Goal: Transaction & Acquisition: Obtain resource

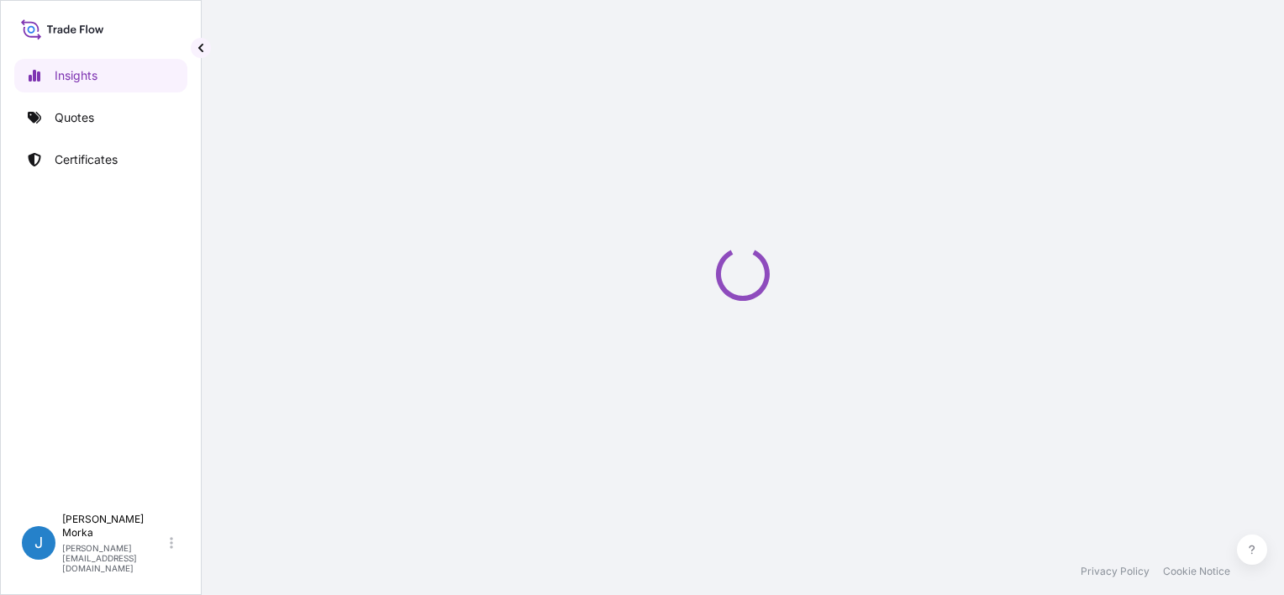
select select "2025"
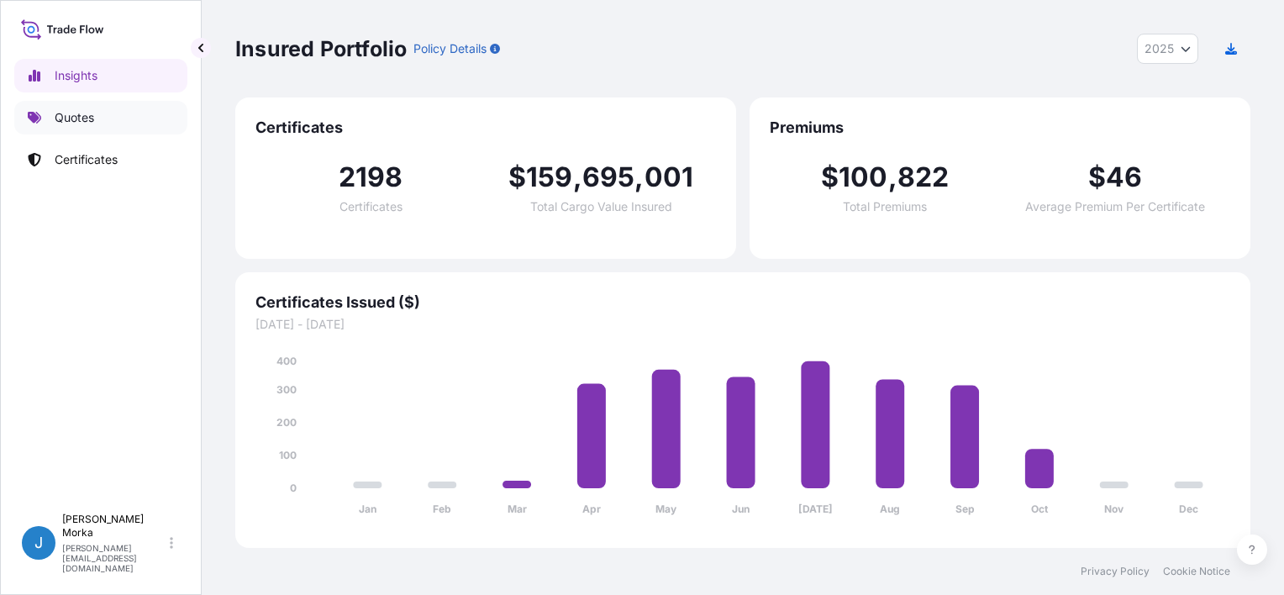
click at [122, 117] on link "Quotes" at bounding box center [100, 118] width 173 height 34
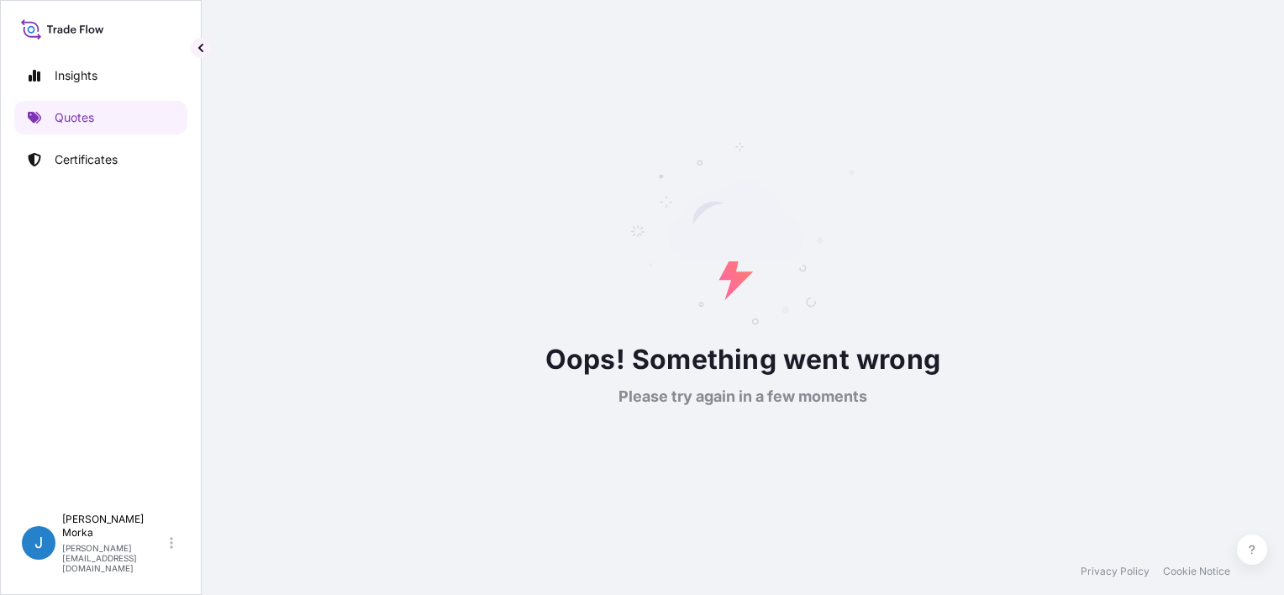
click at [768, 360] on span "Oops! Something went wrong" at bounding box center [743, 360] width 395 height 40
click at [734, 400] on span "Please try again in a few moments" at bounding box center [743, 397] width 249 height 20
click at [57, 157] on p "Certificates" at bounding box center [86, 159] width 63 height 17
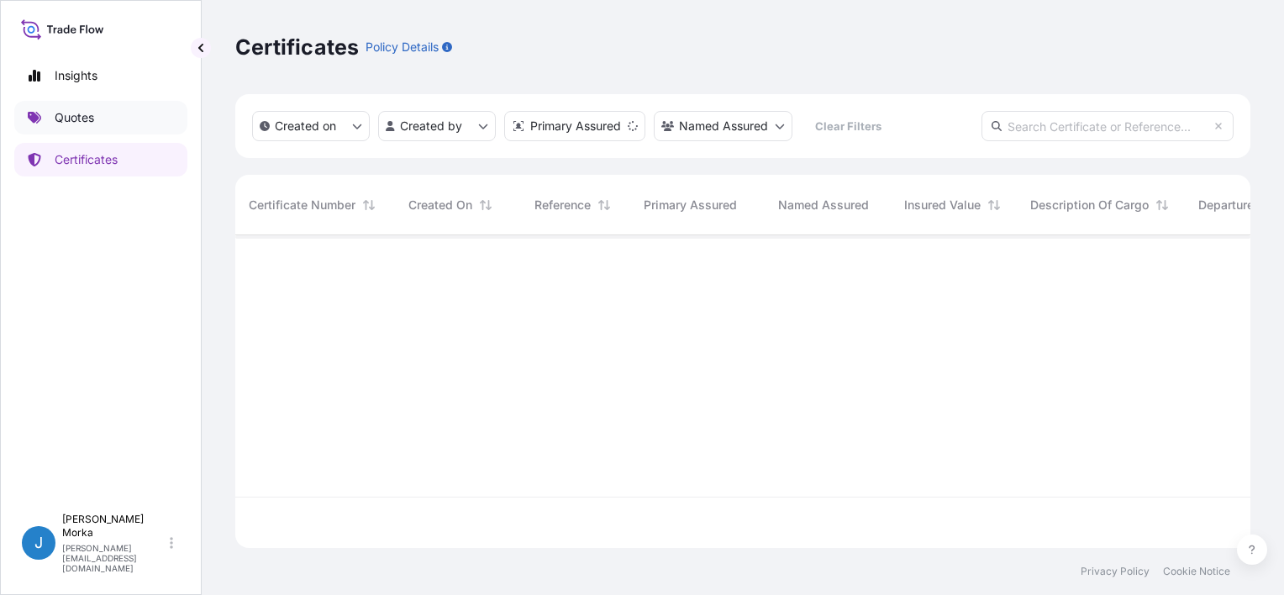
click at [82, 119] on p "Quotes" at bounding box center [75, 117] width 40 height 17
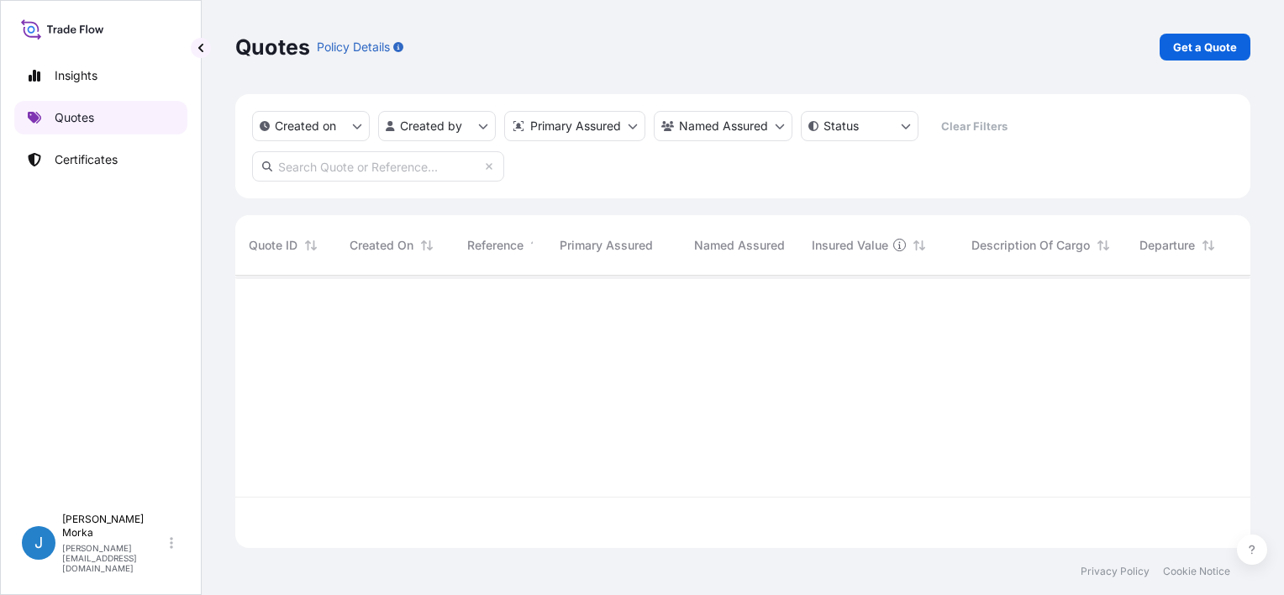
scroll to position [269, 1002]
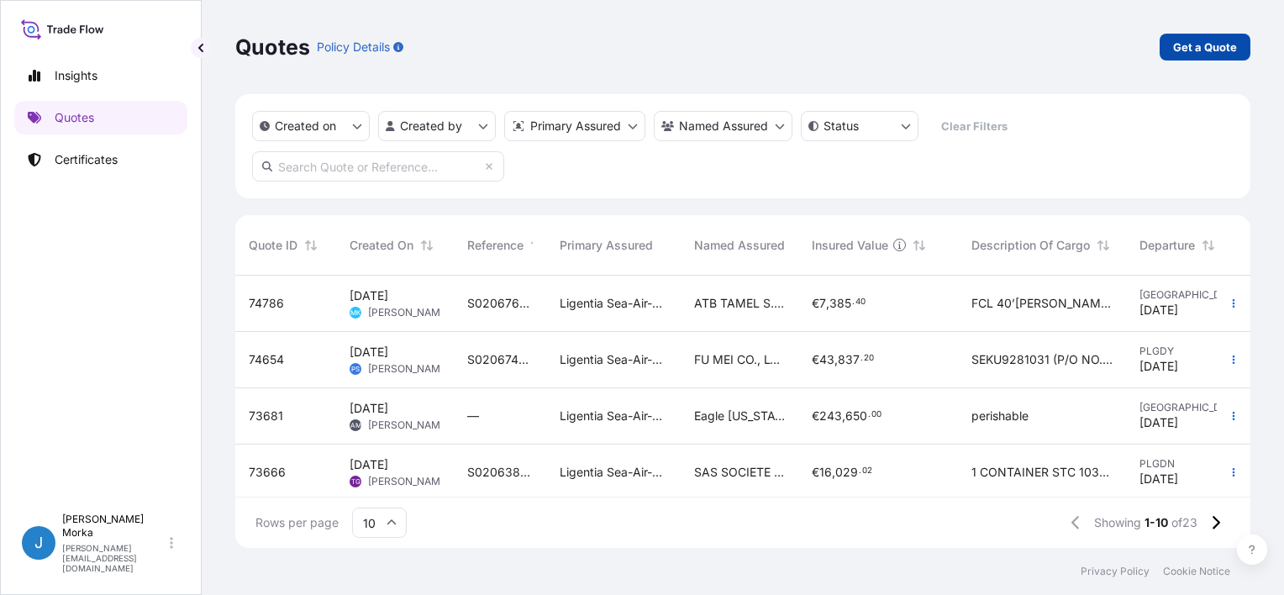
click at [1206, 37] on link "Get a Quote" at bounding box center [1205, 47] width 91 height 27
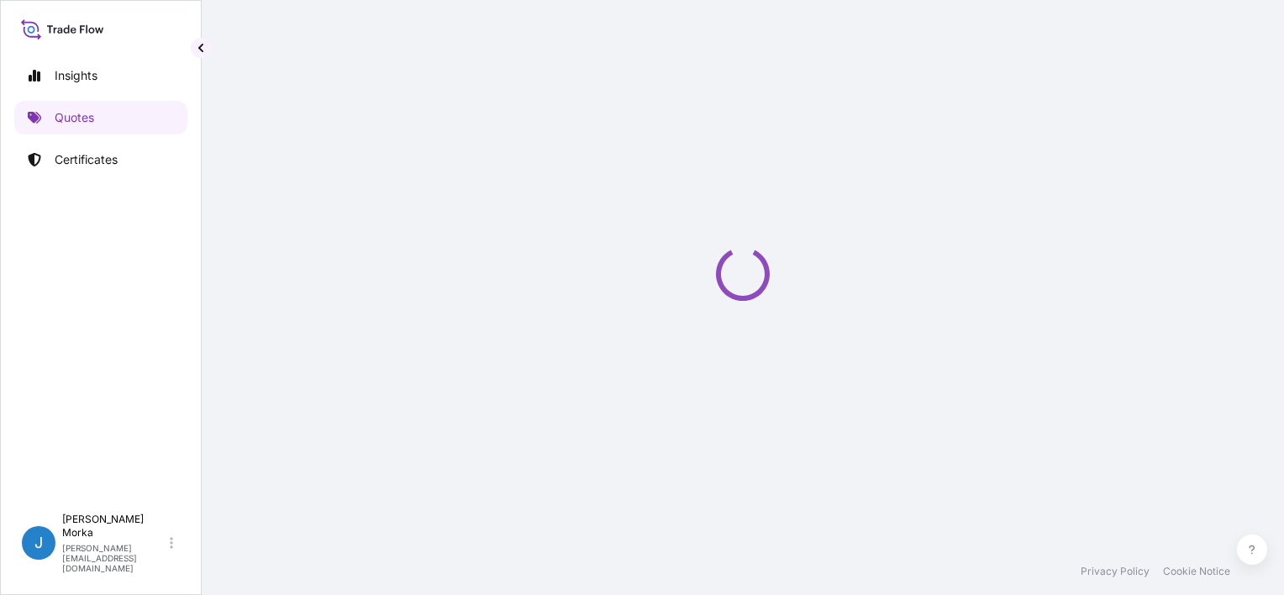
scroll to position [27, 0]
select select "Sea"
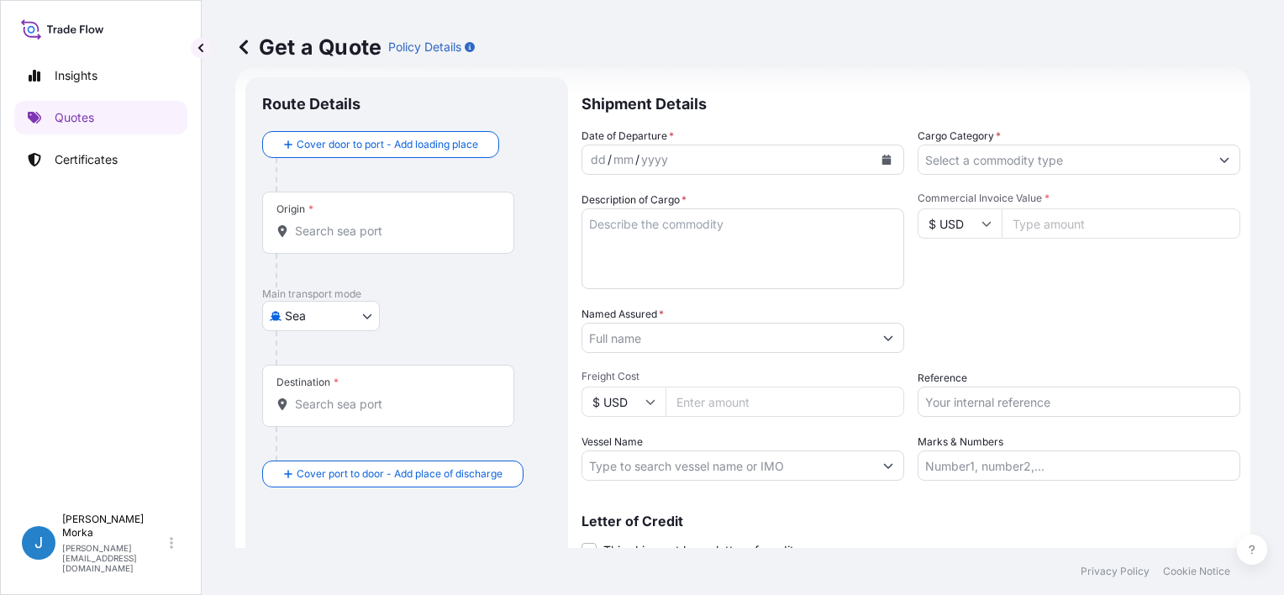
click at [398, 128] on div "Route Details" at bounding box center [406, 112] width 289 height 37
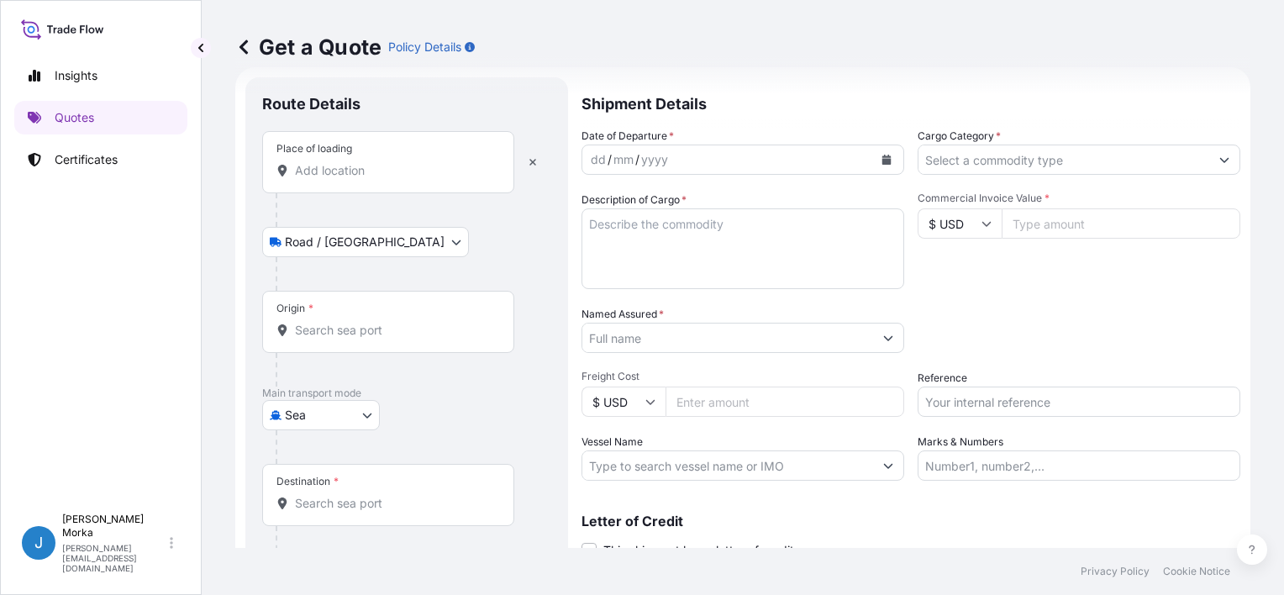
click at [341, 158] on div "Place of loading" at bounding box center [388, 162] width 252 height 62
click at [341, 162] on input "Place of loading" at bounding box center [394, 170] width 198 height 17
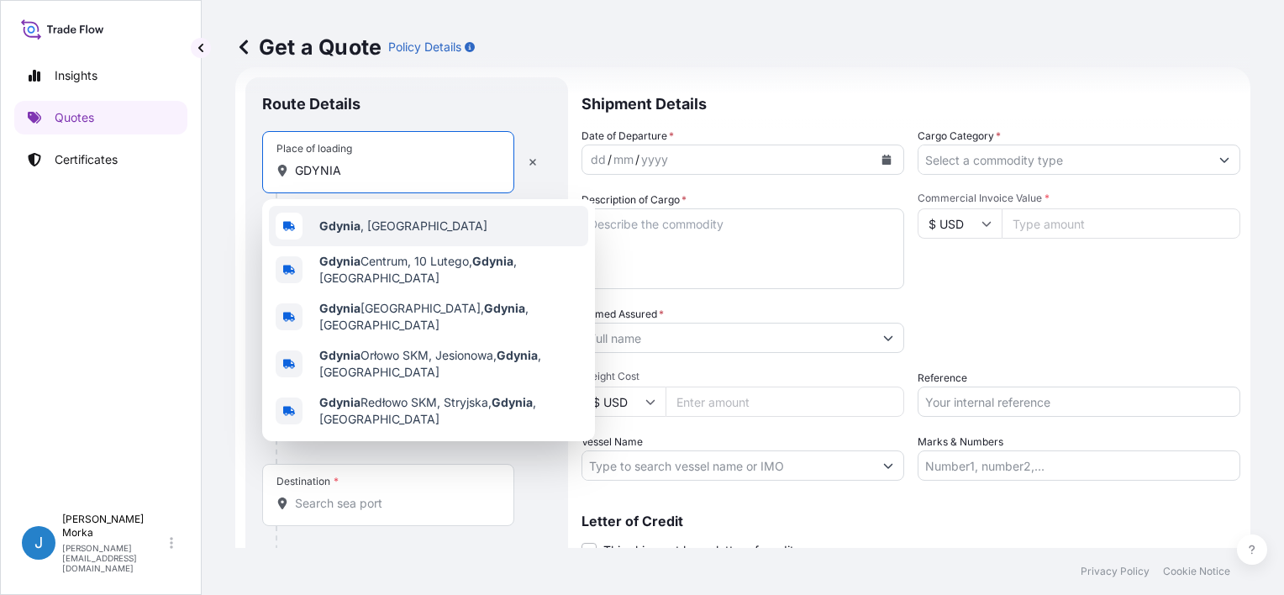
click at [372, 218] on span "[GEOGRAPHIC_DATA] , [GEOGRAPHIC_DATA]" at bounding box center [403, 226] width 168 height 17
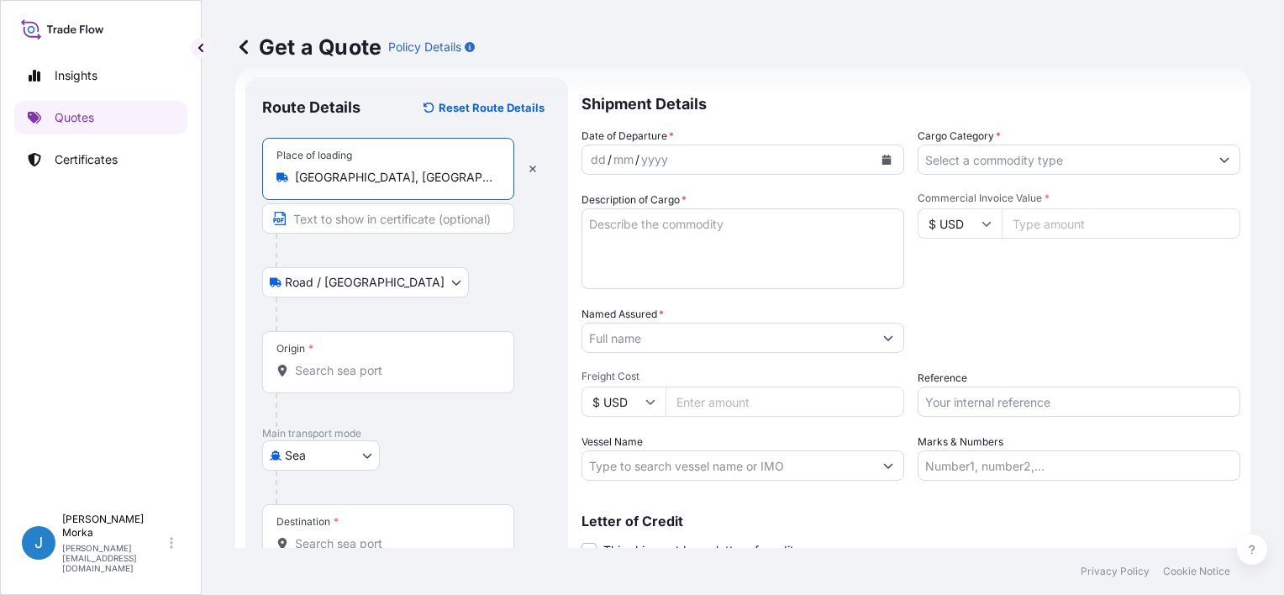
type input "[GEOGRAPHIC_DATA], [GEOGRAPHIC_DATA]"
click at [346, 374] on input "Origin *" at bounding box center [394, 370] width 198 height 17
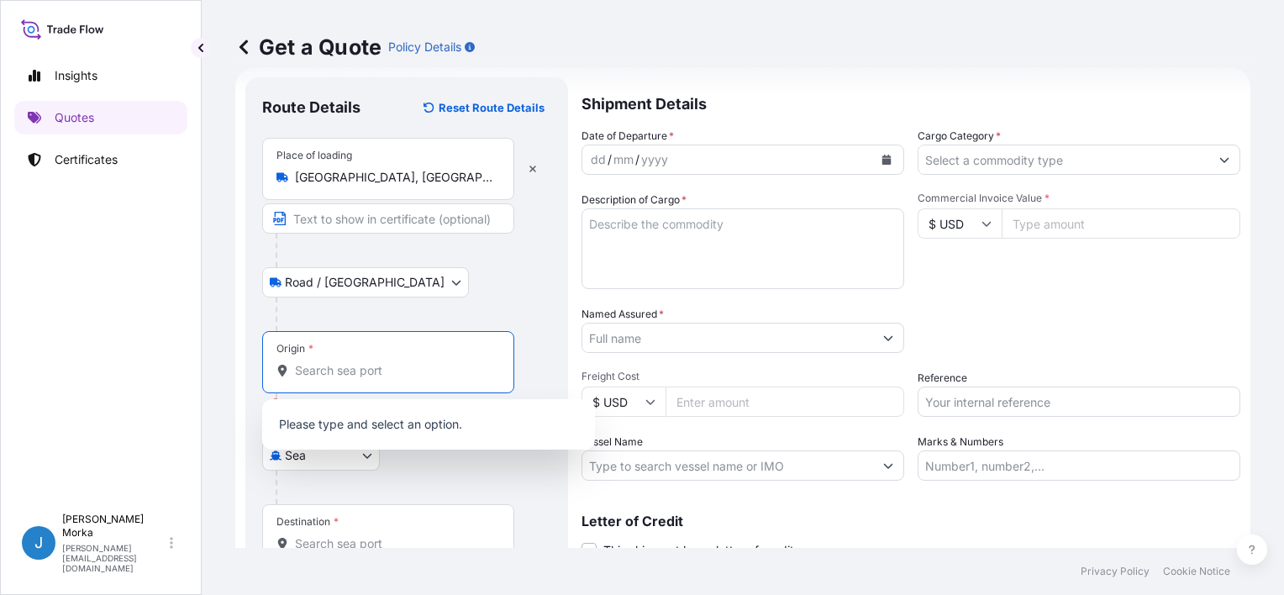
click at [319, 372] on input "Origin * Please select an origin" at bounding box center [394, 370] width 198 height 17
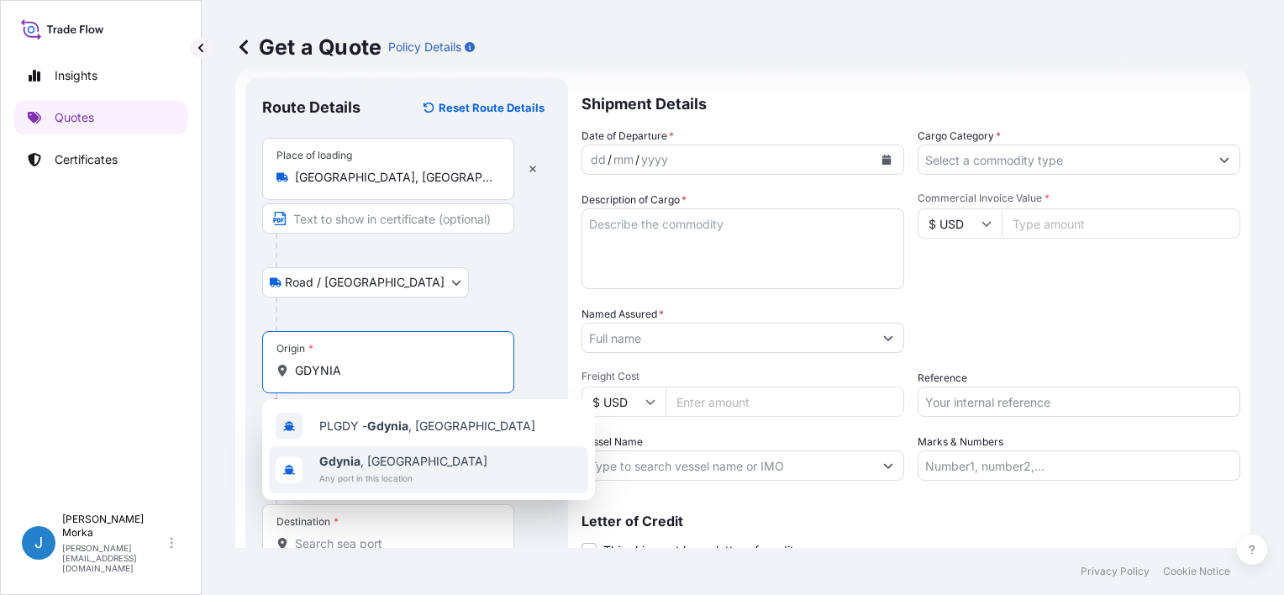
click at [377, 459] on span "[GEOGRAPHIC_DATA] , [GEOGRAPHIC_DATA]" at bounding box center [403, 461] width 168 height 17
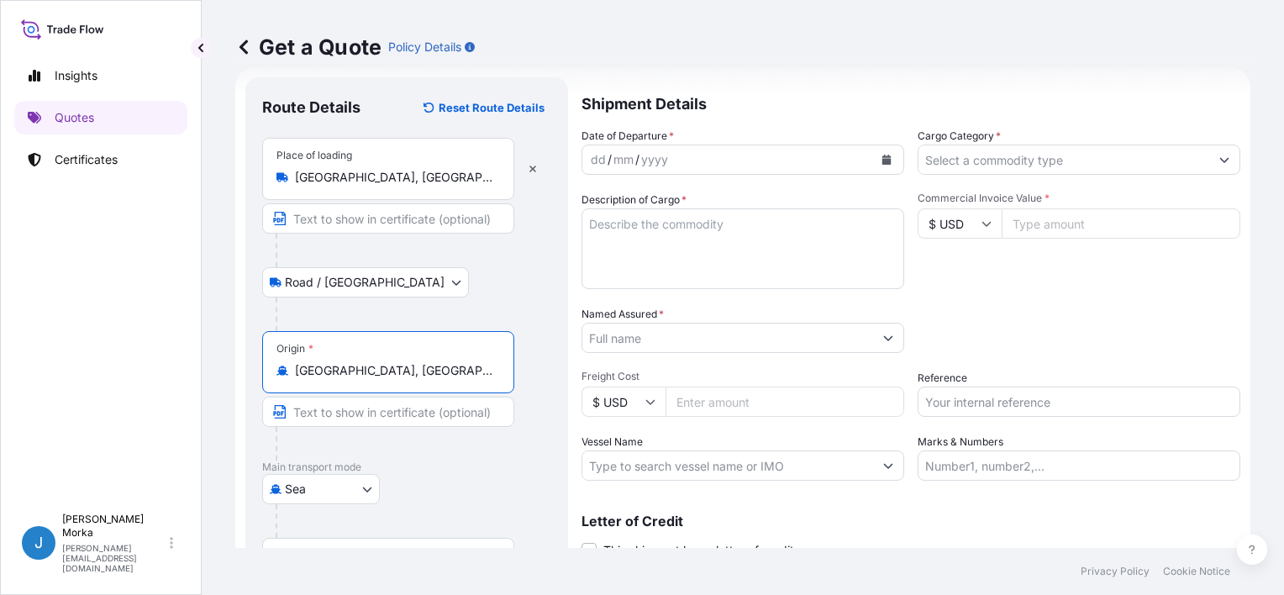
scroll to position [165, 0]
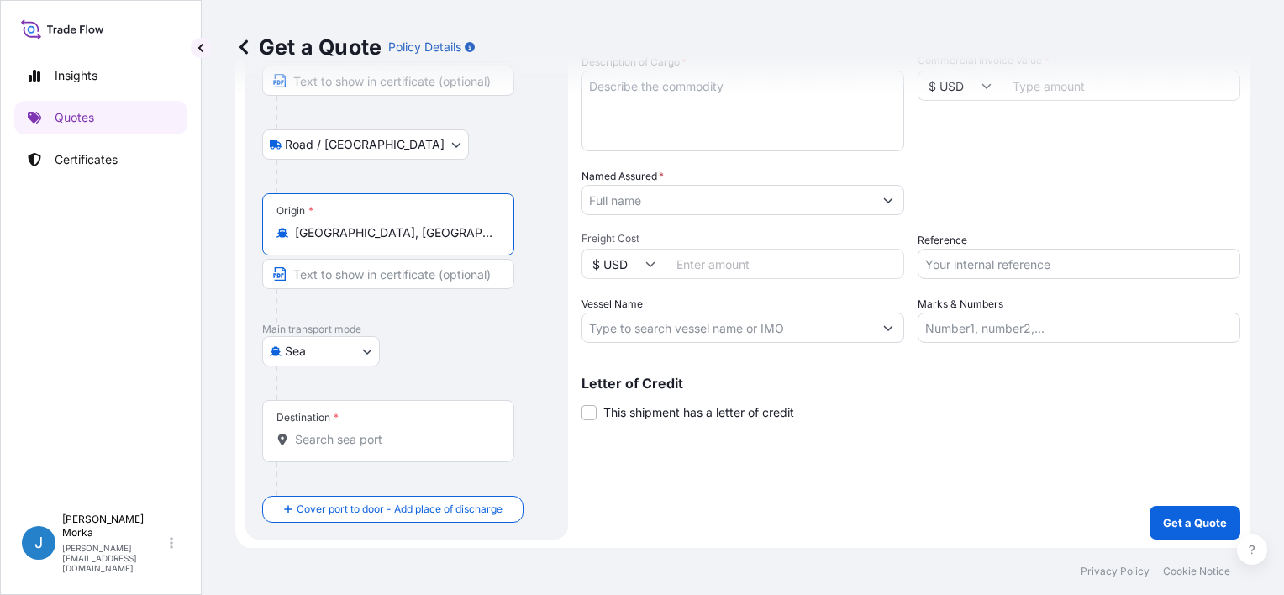
type input "[GEOGRAPHIC_DATA], [GEOGRAPHIC_DATA]"
click at [363, 448] on div "Destination *" at bounding box center [388, 431] width 252 height 62
click at [363, 448] on input "Destination *" at bounding box center [394, 439] width 198 height 17
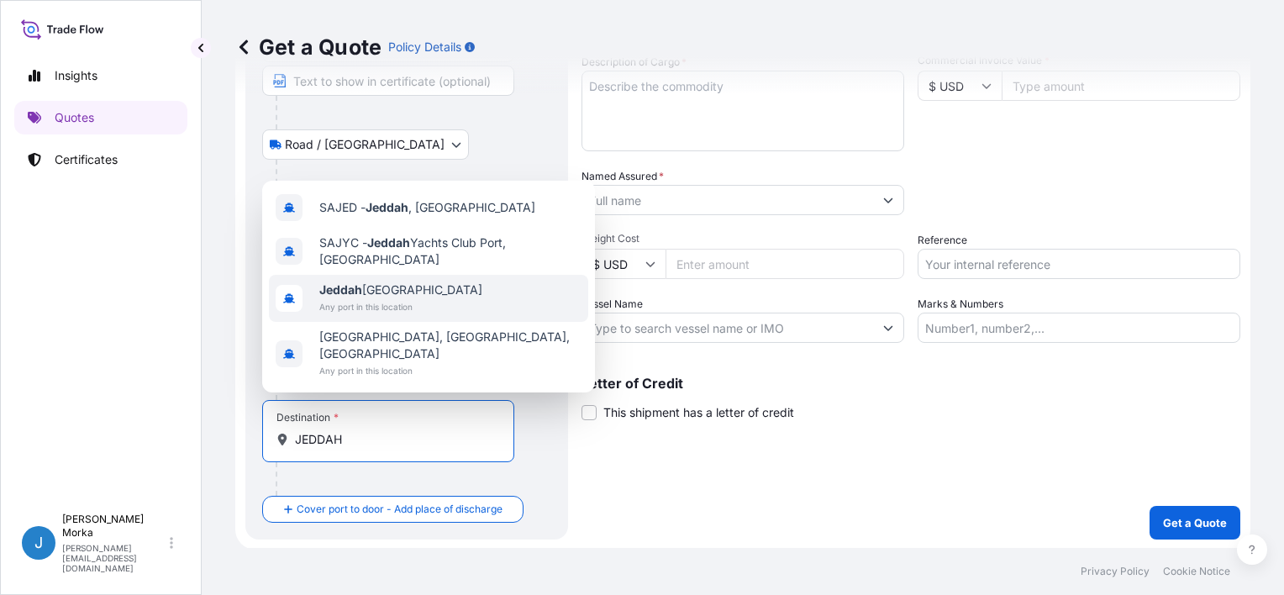
click at [424, 298] on span "Jeddah [GEOGRAPHIC_DATA]" at bounding box center [400, 290] width 163 height 17
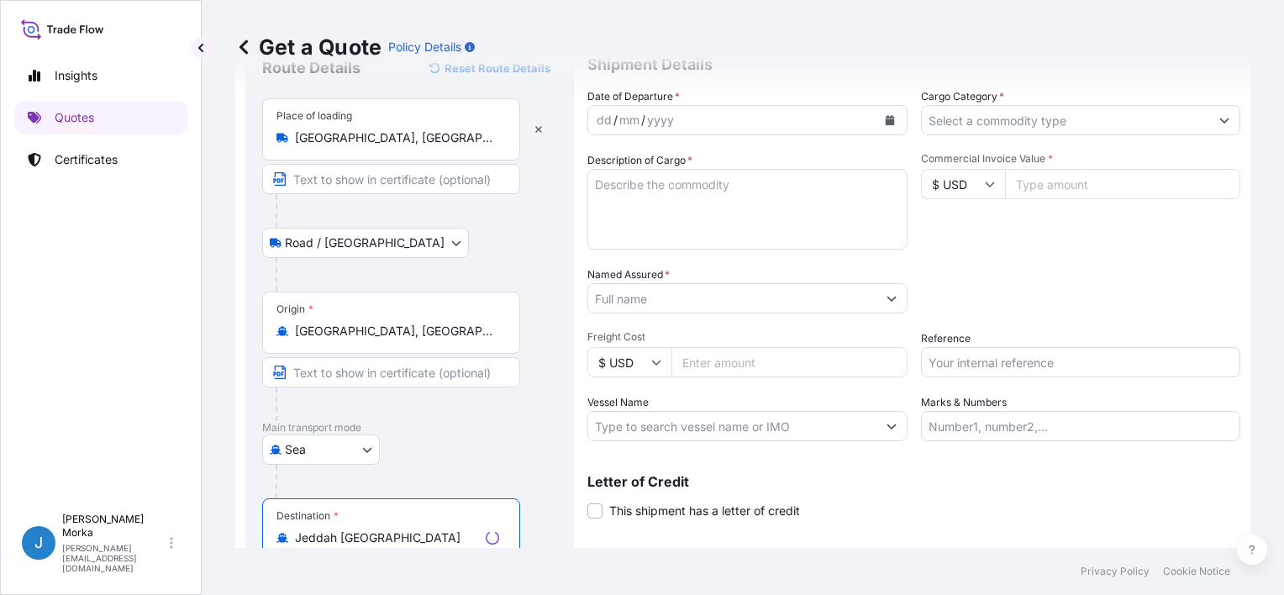
scroll to position [0, 0]
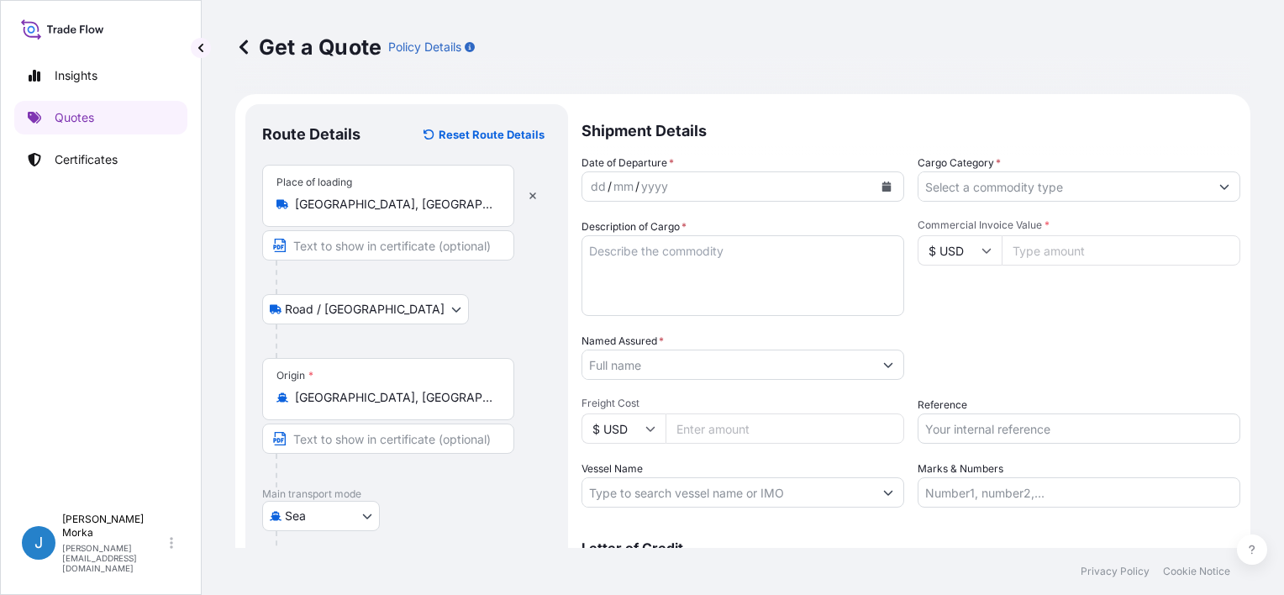
type input "Jeddah [GEOGRAPHIC_DATA]"
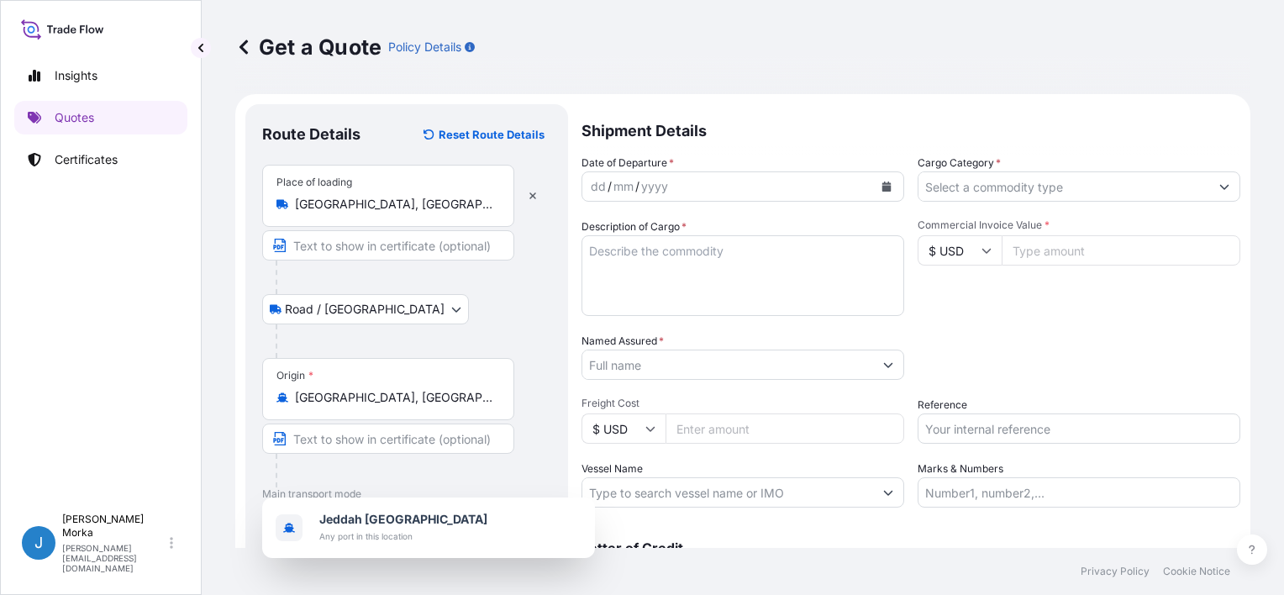
click at [883, 190] on icon "Calendar" at bounding box center [887, 187] width 9 height 10
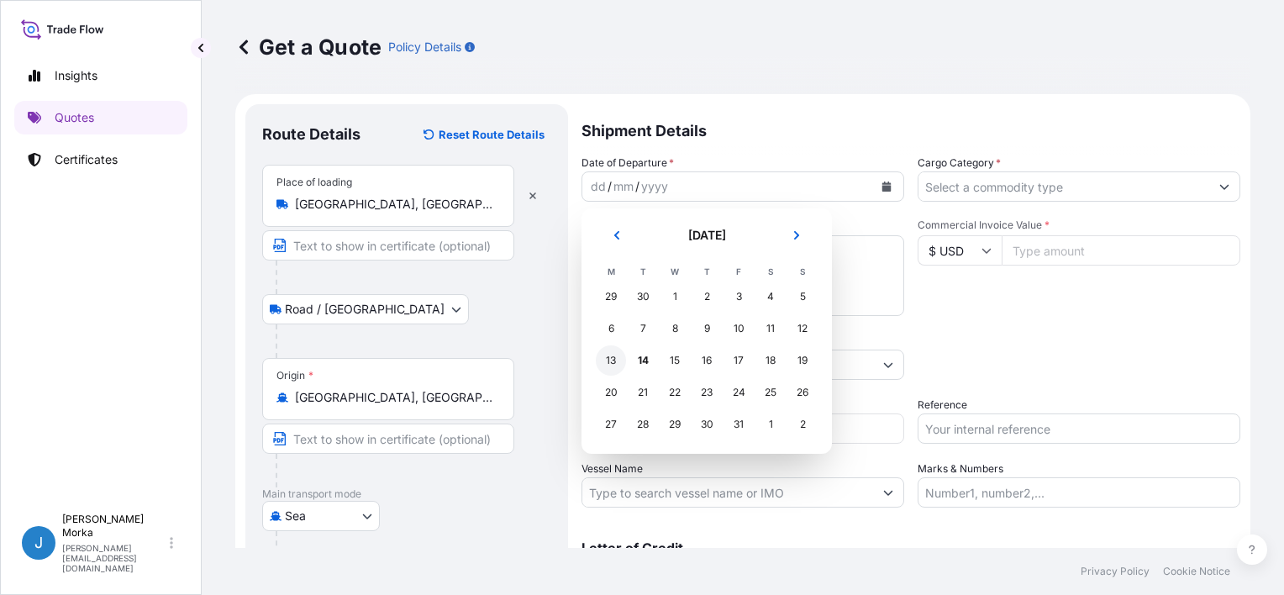
click at [613, 360] on div "13" at bounding box center [611, 360] width 30 height 30
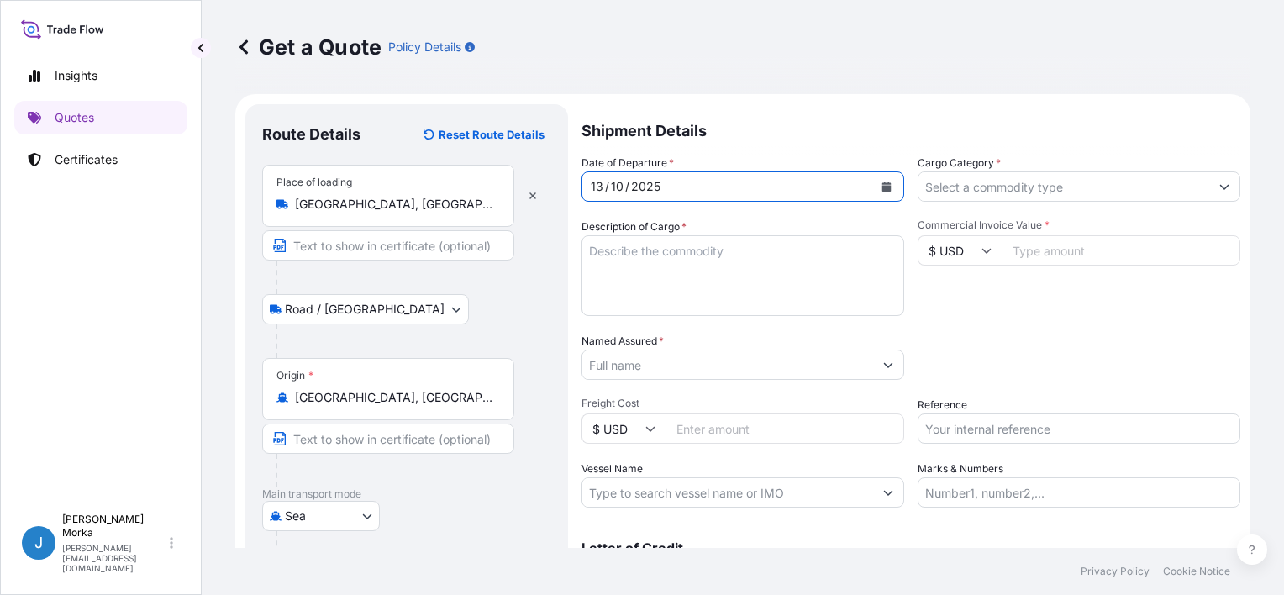
click at [957, 175] on input "Cargo Category *" at bounding box center [1064, 186] width 291 height 30
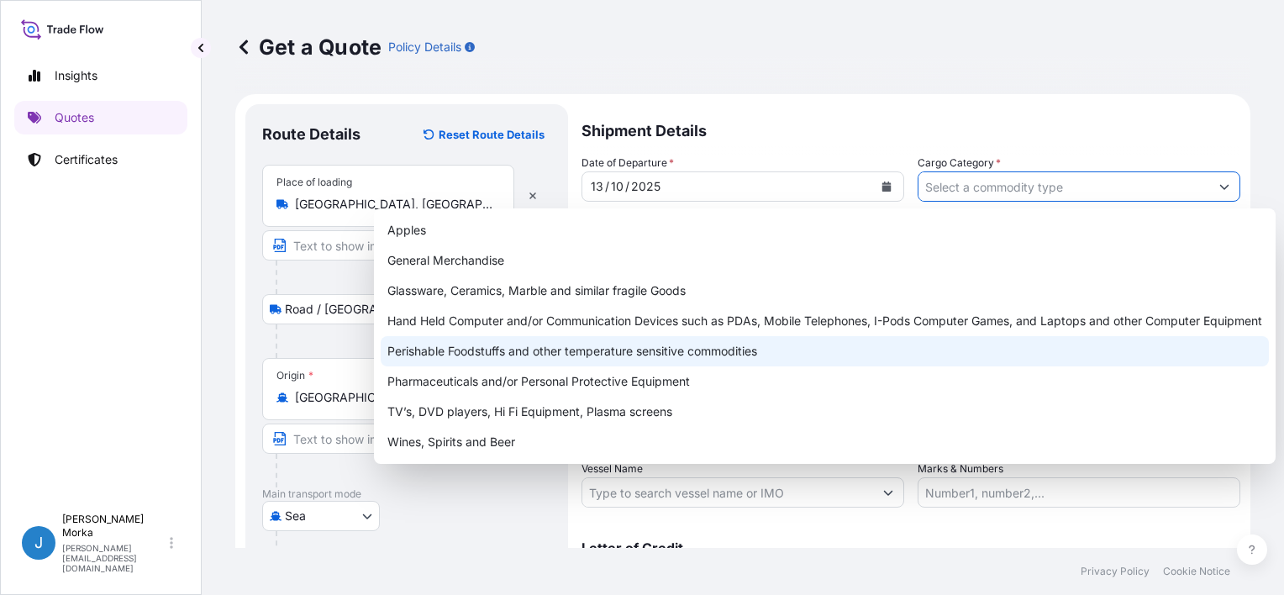
click at [509, 343] on div "Perishable Foodstuffs and other temperature sensitive commodities" at bounding box center [825, 351] width 889 height 30
type input "Perishable Foodstuffs and other temperature sensitive commodities"
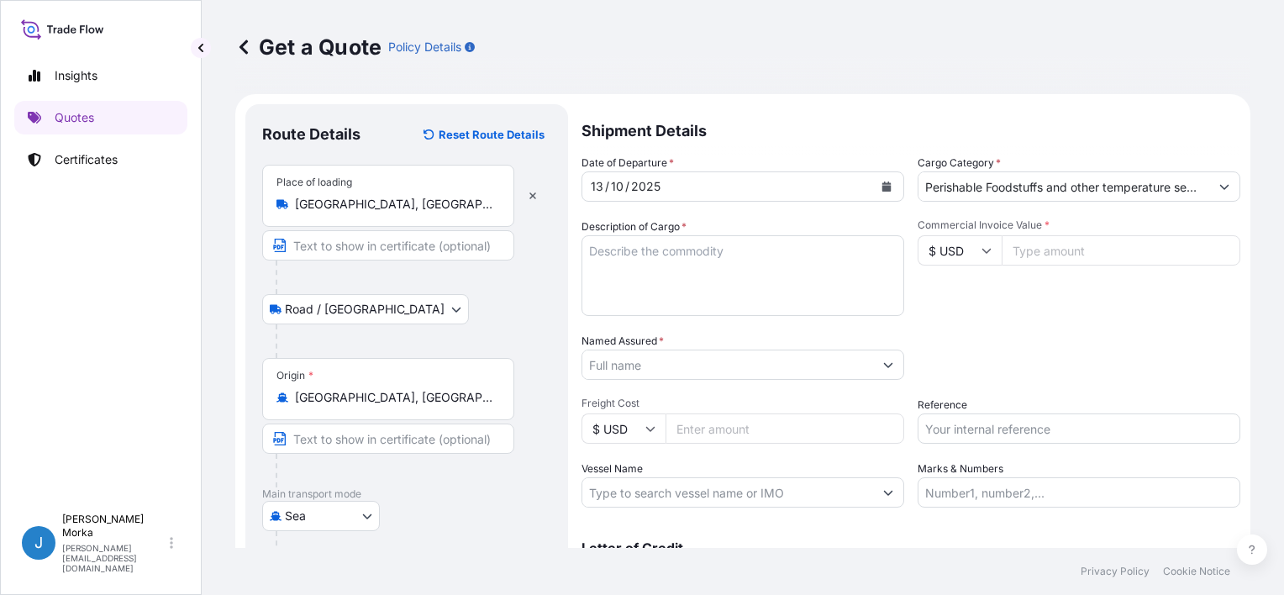
click at [962, 345] on div "Packing Category Type to search a container mode Please select a primary mode o…" at bounding box center [1079, 356] width 323 height 47
click at [699, 241] on textarea "Description of Cargo *" at bounding box center [743, 275] width 323 height 81
click at [626, 241] on textarea "Description of Cargo *" at bounding box center [743, 275] width 323 height 81
paste textarea "ANALOGUE MOZZARELLA CHEESE MODIFIED WITH VEGETABLE OIL"
click at [676, 286] on textarea "ANALOGUE MOZZARELLA CHEESE MODIFIED WITH VEGETABLE OIL" at bounding box center [743, 275] width 323 height 81
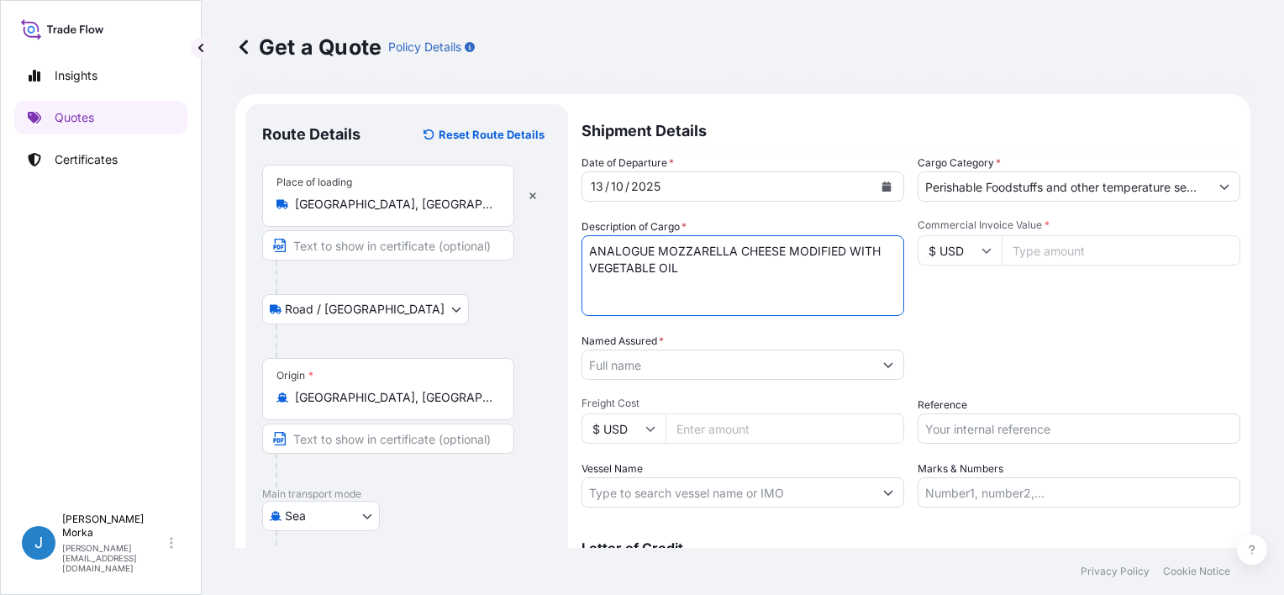
paste textarea "CAIU5568280"
click at [588, 306] on textarea "ANALOGUE MOZZARELLA CHEESE MODIFIED WITH VEGETABLE OIL CAIU5568280 GROSS WEIGHT…" at bounding box center [743, 275] width 323 height 81
click at [683, 288] on textarea "ANALOGUE MOZZARELLA CHEESE MODIFIED WITH VEGETABLE OIL CAIU5568280 GROSS WEIGHT…" at bounding box center [743, 275] width 323 height 81
click at [703, 273] on textarea "ANALOGUE MOZZARELLA CHEESE MODIFIED WITH VEGETABLE OIL CAIU5568280 GROSS WEIGHT…" at bounding box center [743, 275] width 323 height 81
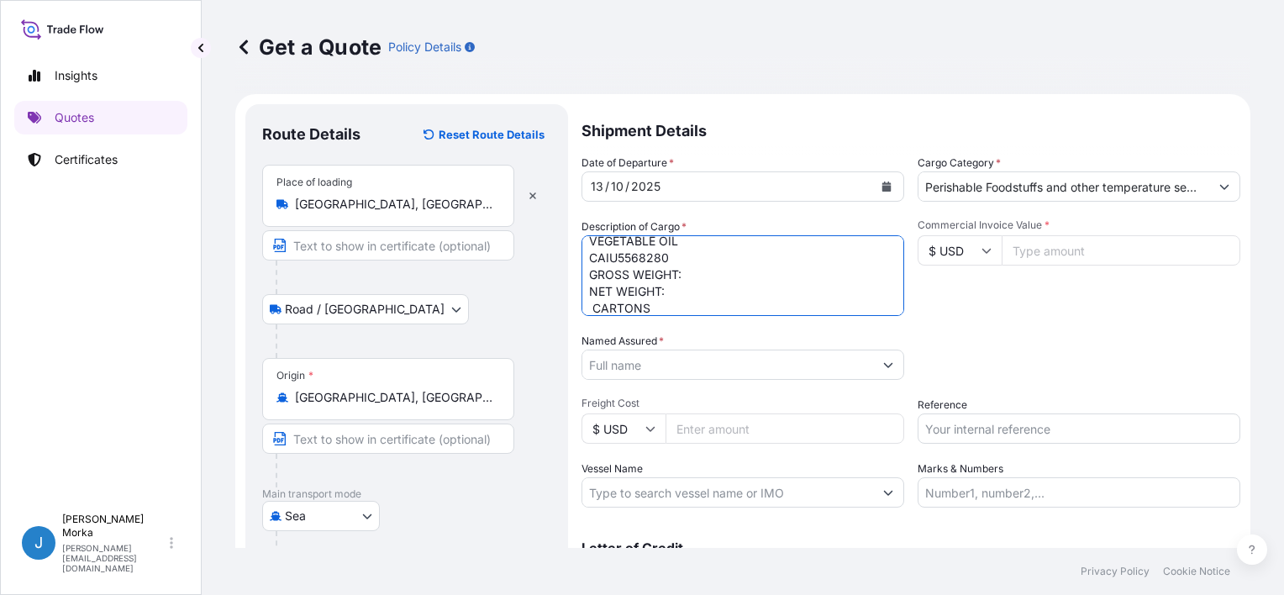
click at [683, 283] on textarea "ANALOGUE MOZZARELLA CHEESE MODIFIED WITH VEGETABLE OIL CAIU5568280 GROSS WEIGHT…" at bounding box center [743, 275] width 323 height 81
click at [587, 303] on textarea "ANALOGUE MOZZARELLA CHEESE MODIFIED WITH VEGETABLE OIL CAIU5568280 GROSS WEIGHT…" at bounding box center [743, 275] width 323 height 81
drag, startPoint x: 683, startPoint y: 306, endPoint x: 562, endPoint y: 264, distance: 127.3
click at [562, 264] on form "Route Details Reset Route Details Place of loading [GEOGRAPHIC_DATA], [GEOGRAPH…" at bounding box center [742, 421] width 1015 height 654
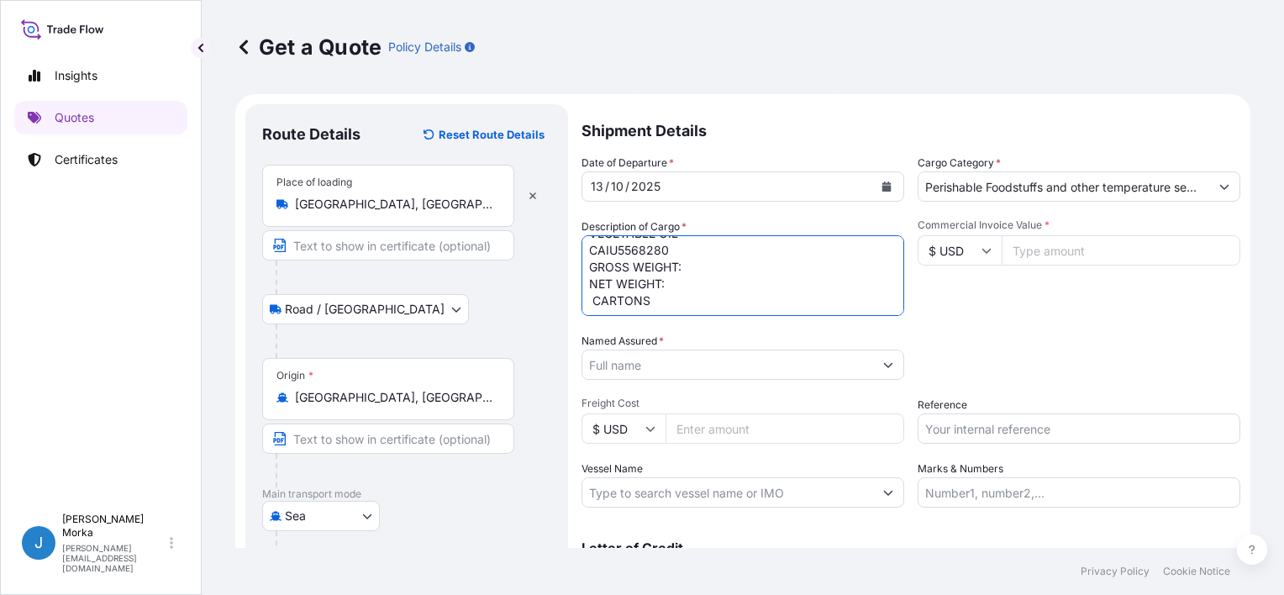
click at [690, 304] on textarea "ANALOGUE MOZZARELLA CHEESE MODIFIED WITH VEGETABLE OIL CAIU5568280 GROSS WEIGHT…" at bounding box center [743, 275] width 323 height 81
paste textarea "GROSS WEIGHT: NET WEIGHT: CARTONS"
click at [622, 265] on textarea "ANALOGUE MOZZARELLA CHEESE MODIFIED WITH VEGETABLE OIL CAIU5568280 GROSS WEIGHT…" at bounding box center [743, 275] width 323 height 81
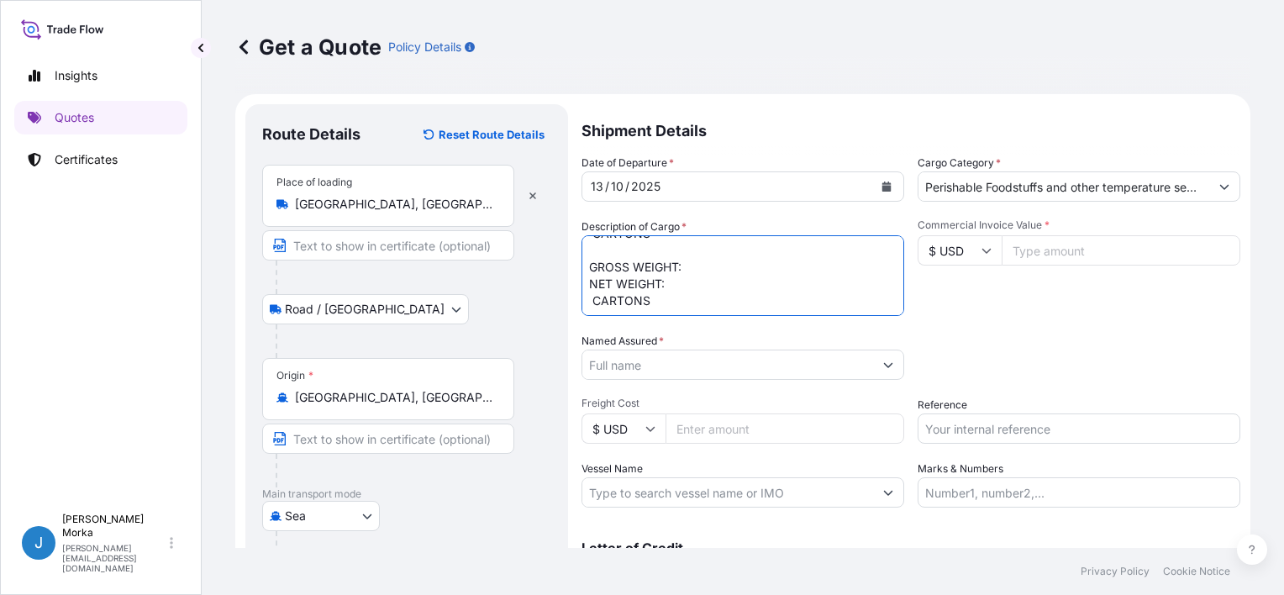
click at [632, 256] on textarea "ANALOGUE MOZZARELLA CHEESE MODIFIED WITH VEGETABLE OIL CAIU5568280 GROSS WEIGHT…" at bounding box center [743, 275] width 323 height 81
click at [710, 303] on textarea "ANALOGUE MOZZARELLA CHEESE MODIFIED WITH VEGETABLE OIL CAIU5568280 GROSS WEIGHT…" at bounding box center [743, 275] width 323 height 81
paste textarea "28340"
click at [694, 309] on textarea "ANALOGUE MOZZARELLA CHEESE MODIFIED WITH VEGETABLE OIL CAIU5568280 GROSS WEIGHT…" at bounding box center [743, 275] width 323 height 81
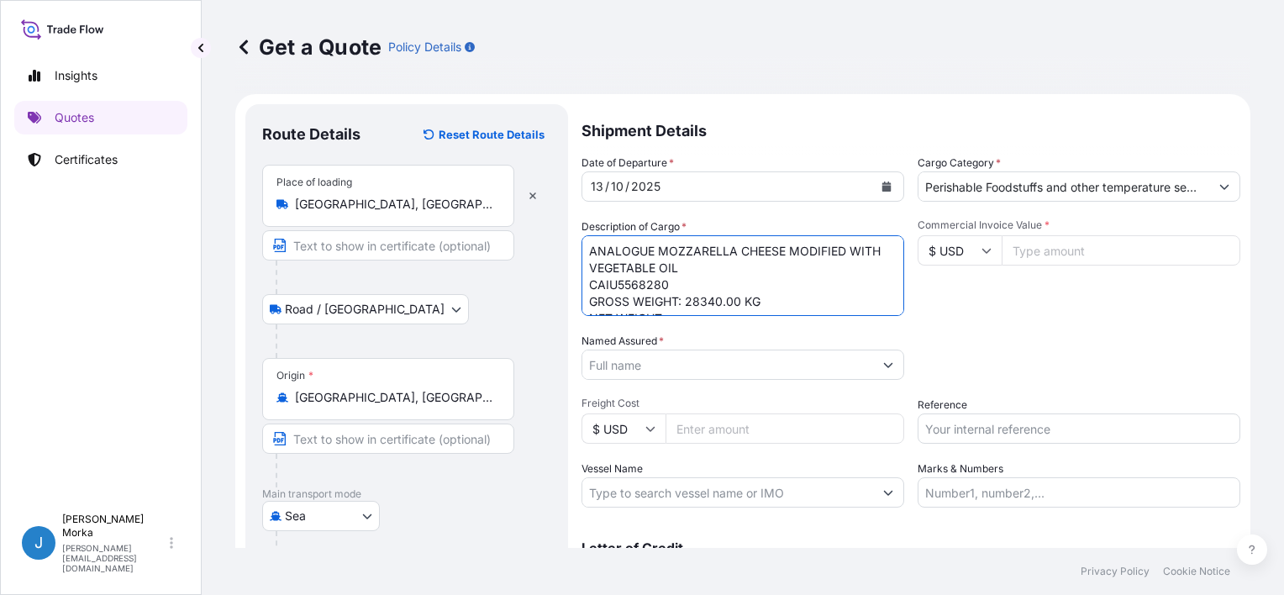
click at [703, 313] on textarea "ANALOGUE MOZZARELLA CHEESE MODIFIED WITH VEGETABLE OIL CAIU5568280 GROSS WEIGHT…" at bounding box center [743, 275] width 323 height 81
paste textarea "27048.00 KG"
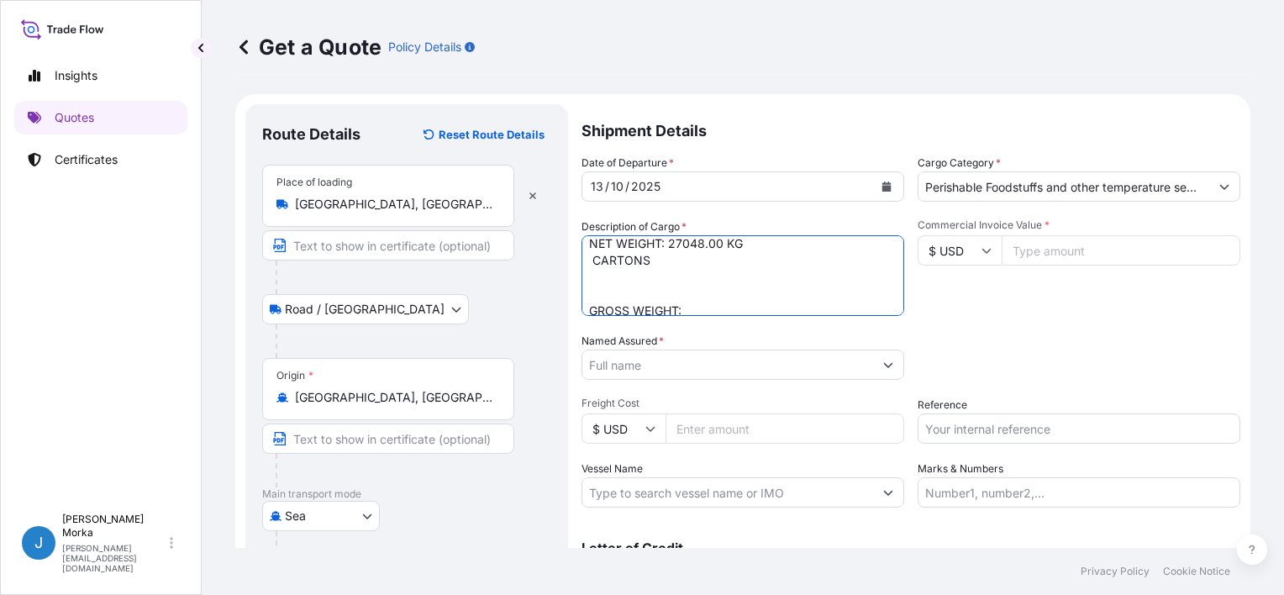
click at [588, 261] on textarea "ANALOGUE MOZZARELLA CHEESE MODIFIED WITH VEGETABLE OIL CAIU5568280 GROSS WEIGHT…" at bounding box center [743, 275] width 323 height 81
click at [632, 293] on textarea "ANALOGUE MOZZARELLA CHEESE MODIFIED WITH VEGETABLE OIL CAIU5568280 GROSS WEIGHT…" at bounding box center [743, 275] width 323 height 81
paste textarea "HLBU9068027"
click at [705, 305] on textarea "ANALOGUE MOZZARELLA CHEESE MODIFIED WITH VEGETABLE OIL CAIU5568280 GROSS WEIGHT…" at bounding box center [743, 275] width 323 height 81
paste textarea "28320"
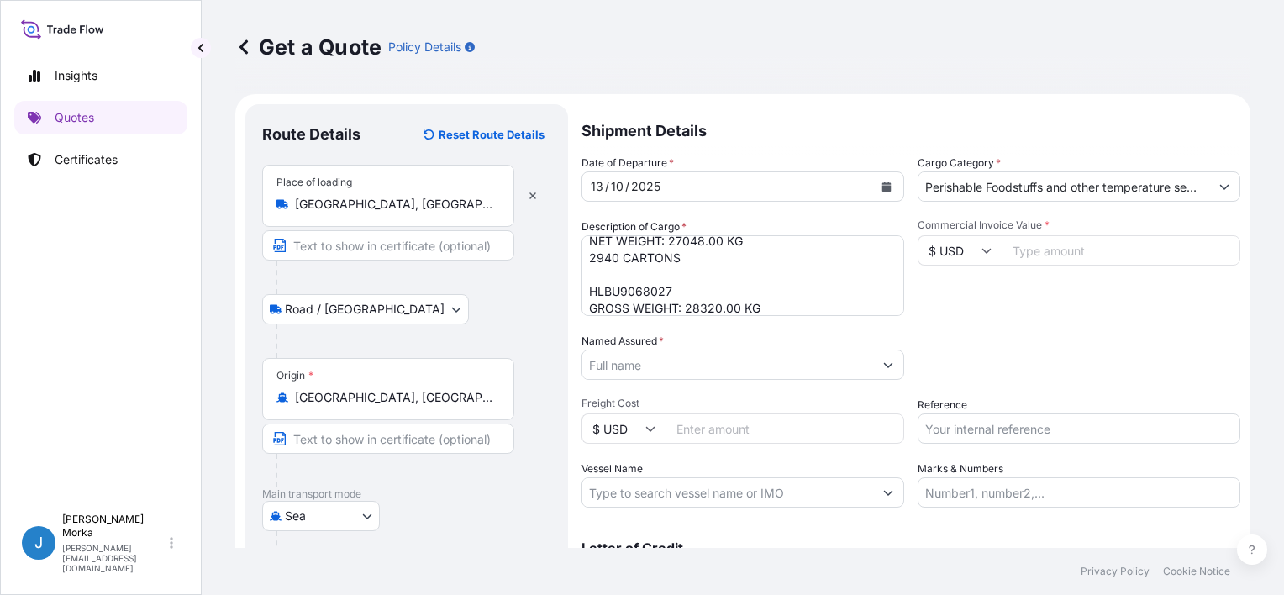
scroll to position [156, 0]
click at [735, 252] on textarea "ANALOGUE MOZZARELLA CHEESE MODIFIED WITH VEGETABLE OIL CAIU5568280 GROSS WEIGHT…" at bounding box center [743, 275] width 323 height 81
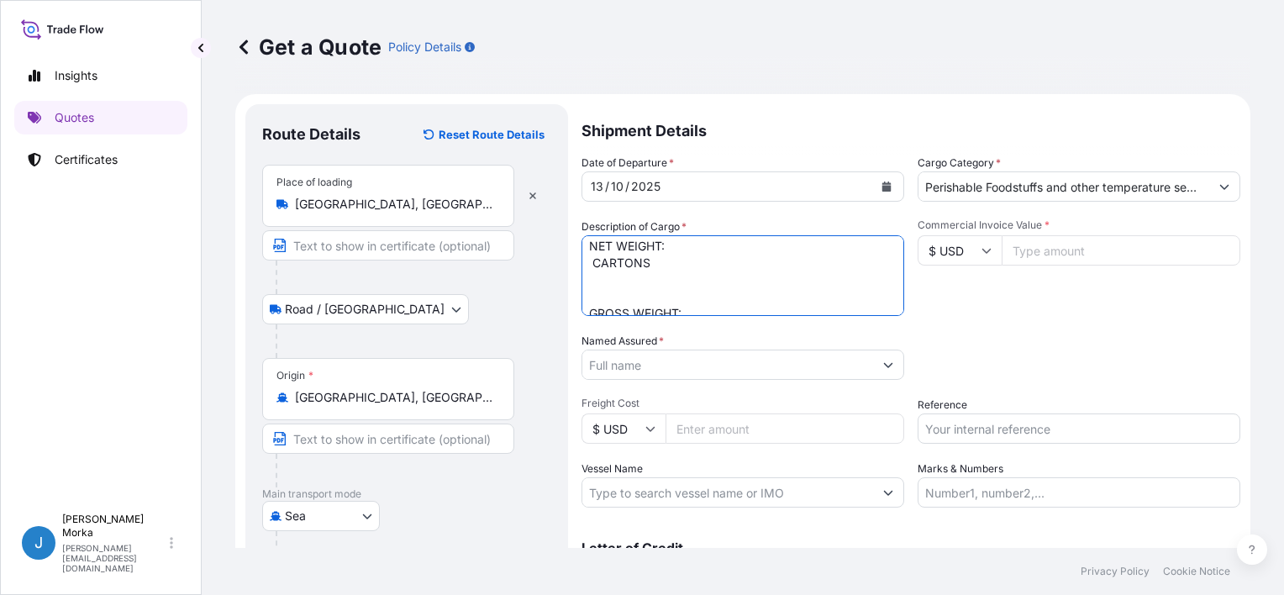
paste textarea "27048.00 KG"
click at [588, 260] on textarea "ANALOGUE MOZZARELLA CHEESE MODIFIED WITH VEGETABLE OIL CAIU5568280 GROSS WEIGHT…" at bounding box center [743, 275] width 323 height 81
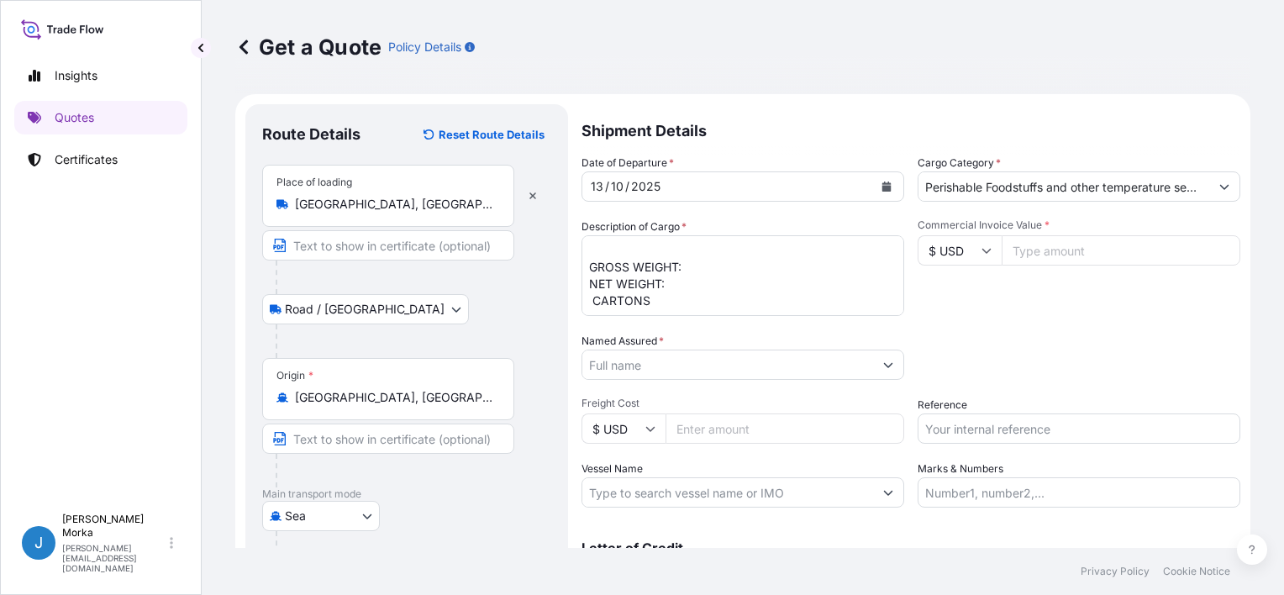
click at [612, 252] on textarea "ANALOGUE MOZZARELLA CHEESE MODIFIED WITH VEGETABLE OIL CAIU5568280 GROSS WEIGHT…" at bounding box center [743, 275] width 323 height 81
paste textarea "SEGU9094864"
click at [695, 268] on textarea "ANALOGUE MOZZARELLA CHEESE MODIFIED WITH VEGETABLE OIL CAIU5568280 GROSS WEIGHT…" at bounding box center [743, 275] width 323 height 81
paste textarea "28320"
click at [686, 277] on textarea "ANALOGUE MOZZARELLA CHEESE MODIFIED WITH VEGETABLE OIL CAIU5568280 GROSS WEIGHT…" at bounding box center [743, 275] width 323 height 81
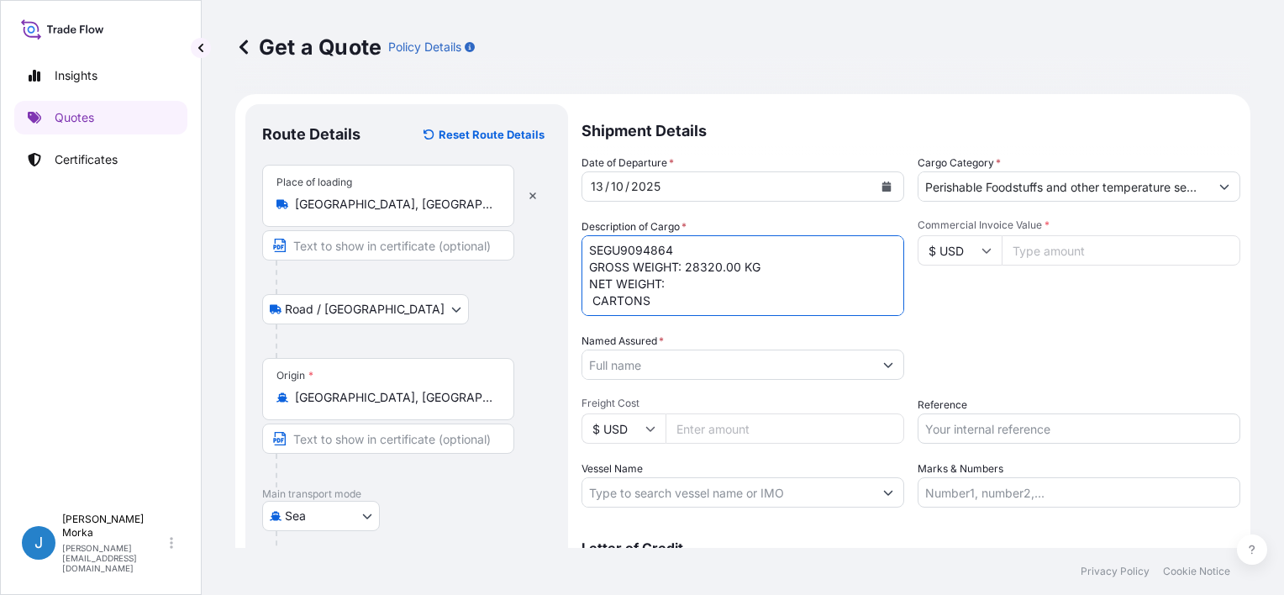
paste textarea "27048.00 KG"
click at [588, 299] on textarea "ANALOGUE MOZZARELLA CHEESE MODIFIED WITH VEGETABLE OIL CAIU5568280 GROSS WEIGHT…" at bounding box center [743, 275] width 323 height 81
type textarea "ANALOGUE MOZZARELLA CHEESE MODIFIED WITH VEGETABLE OIL CAIU5568280 GROSS WEIGHT…"
click at [1111, 326] on div "Date of Departure * [DATE] Cargo Category * Perishable Foodstuffs and other tem…" at bounding box center [911, 331] width 659 height 353
click at [1005, 252] on input "Commercial Invoice Value *" at bounding box center [1121, 250] width 239 height 30
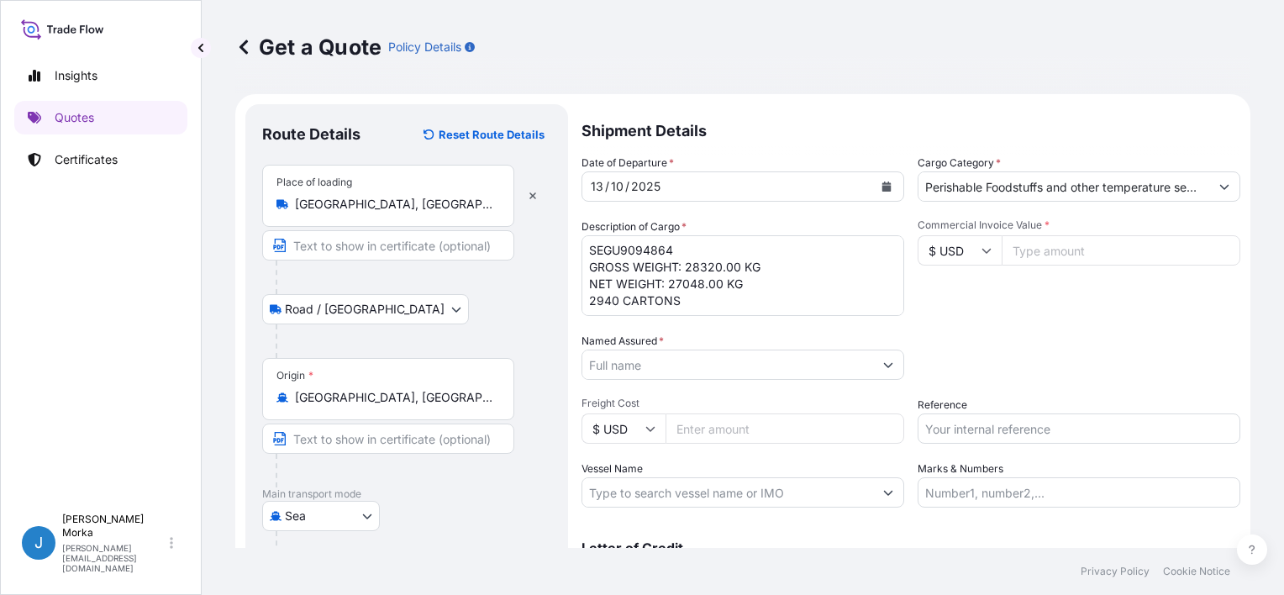
paste input "291060"
type input "291060"
click at [1012, 307] on div "Commercial Invoice Value * $ USD 291060" at bounding box center [1079, 268] width 323 height 98
click at [969, 425] on input "Reference" at bounding box center [1079, 429] width 323 height 30
paste input "S02061135"
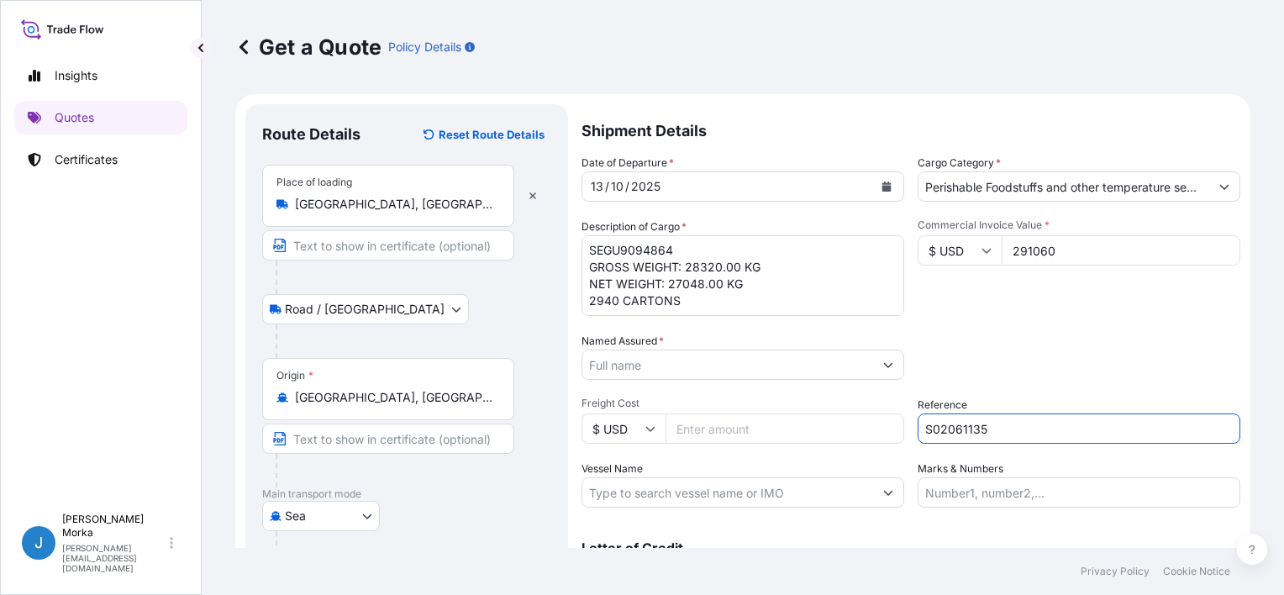
type input "S02061135"
click at [1005, 321] on div "Date of Departure * [DATE] Cargo Category * Perishable Foodstuffs and other tem…" at bounding box center [911, 331] width 659 height 353
click at [679, 354] on input "Named Assured *" at bounding box center [728, 365] width 291 height 30
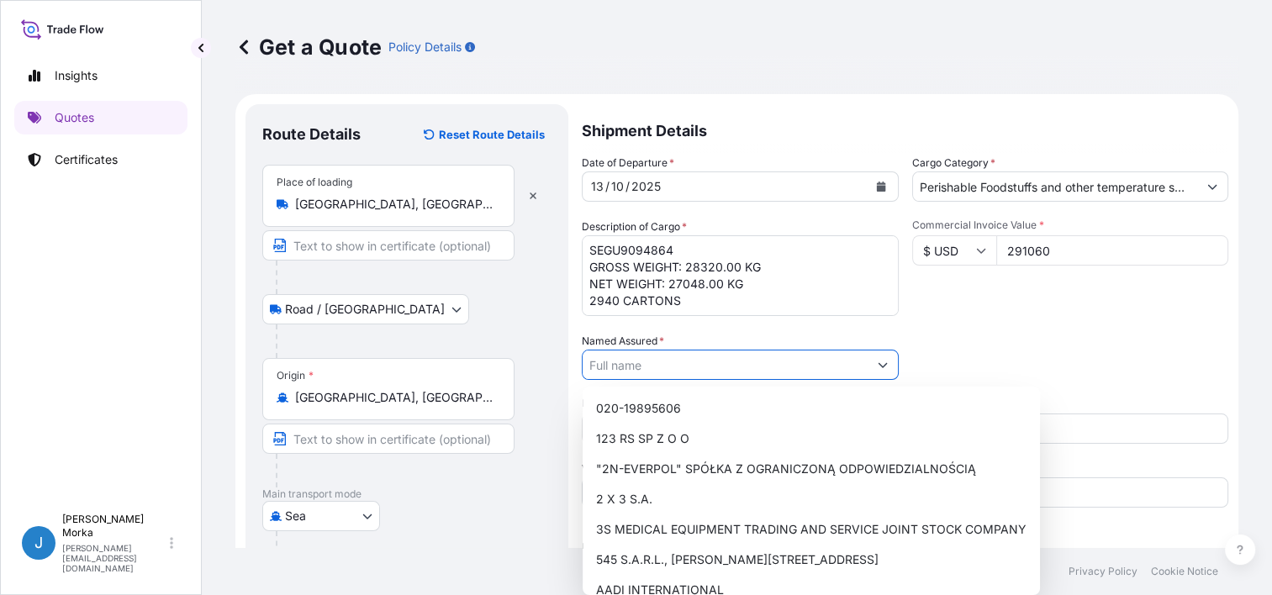
paste input "Madina Foods Trading Co."
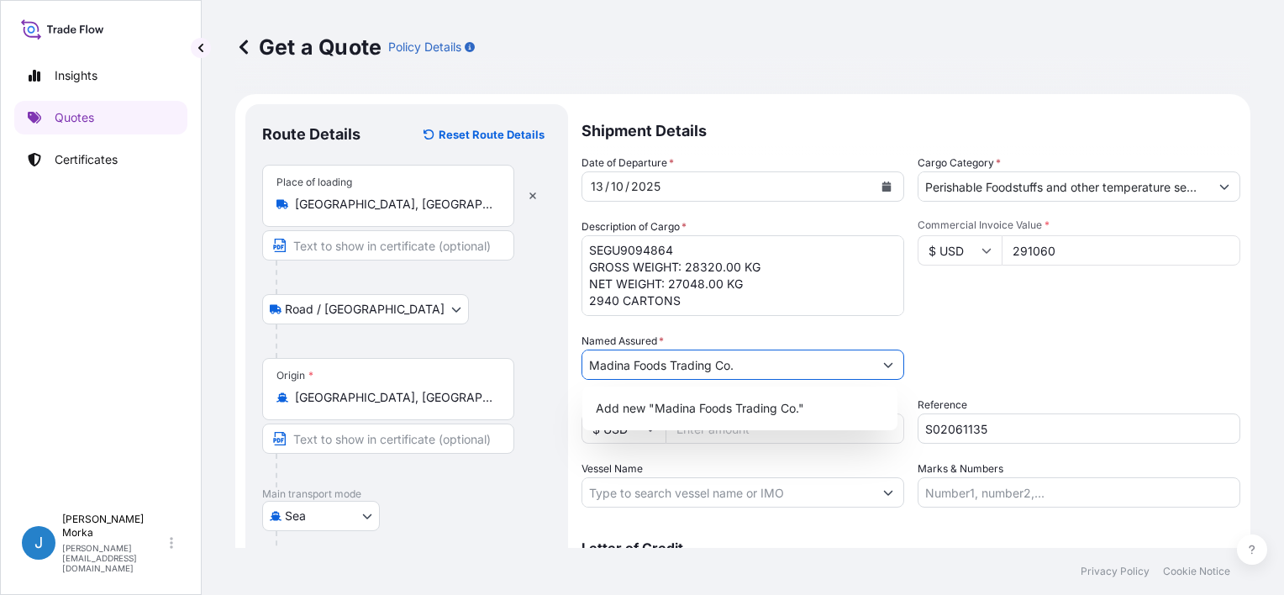
drag, startPoint x: 690, startPoint y: 367, endPoint x: 485, endPoint y: 367, distance: 205.1
click at [485, 367] on form "Route Details Reset Route Details Place of loading [GEOGRAPHIC_DATA], [GEOGRAPH…" at bounding box center [742, 421] width 1015 height 654
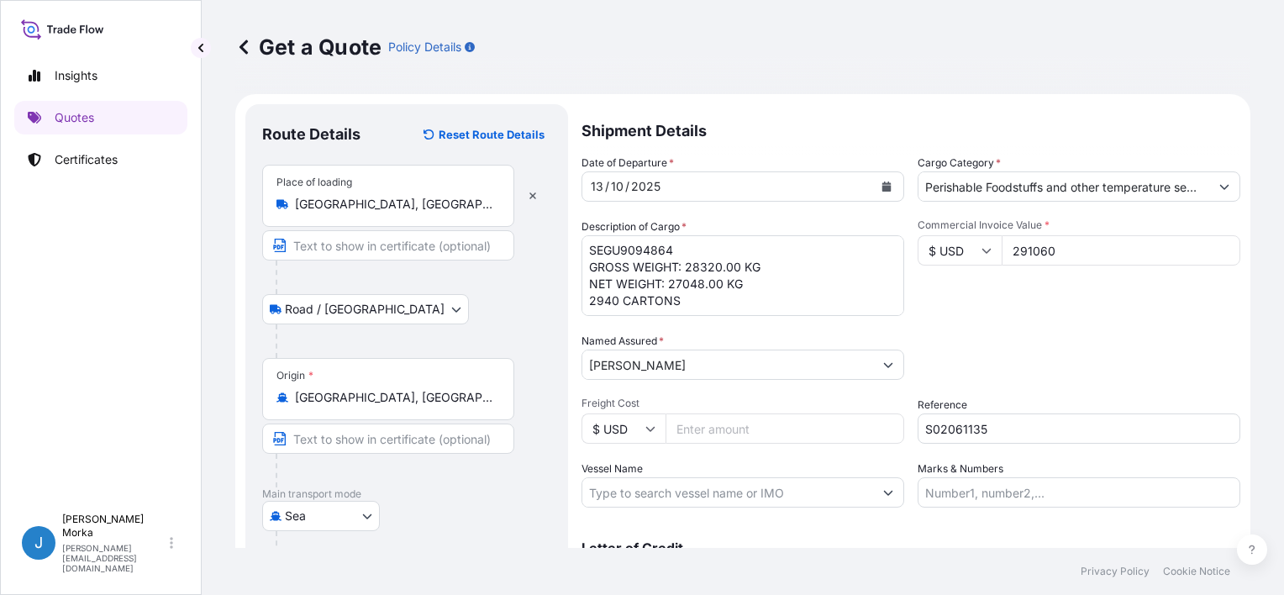
click at [642, 367] on input "[PERSON_NAME]" at bounding box center [728, 365] width 291 height 30
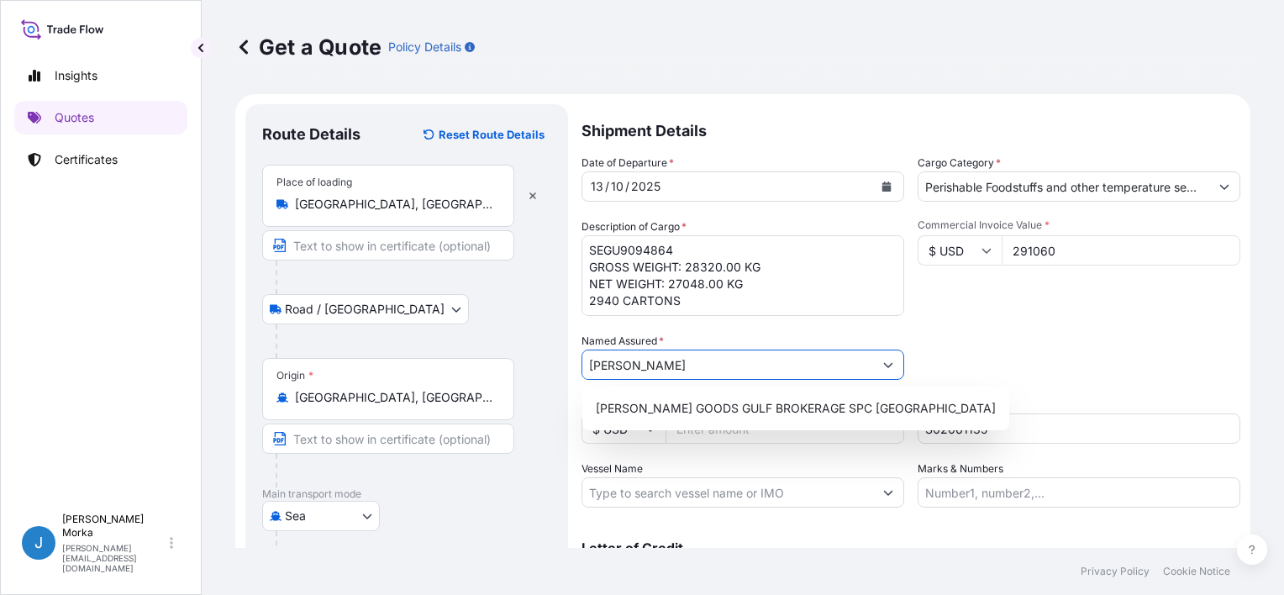
drag, startPoint x: 624, startPoint y: 360, endPoint x: 572, endPoint y: 360, distance: 52.1
click at [572, 360] on form "Route Details Reset Route Details Place of loading [GEOGRAPHIC_DATA], [GEOGRAPH…" at bounding box center [742, 421] width 1015 height 654
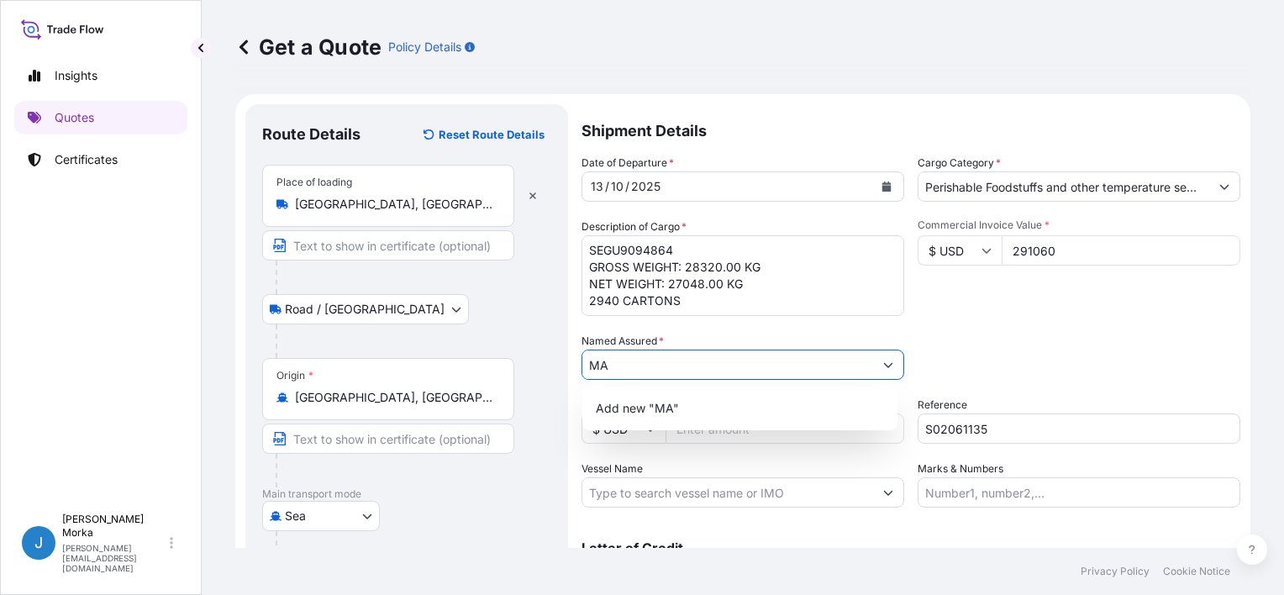
type input "M"
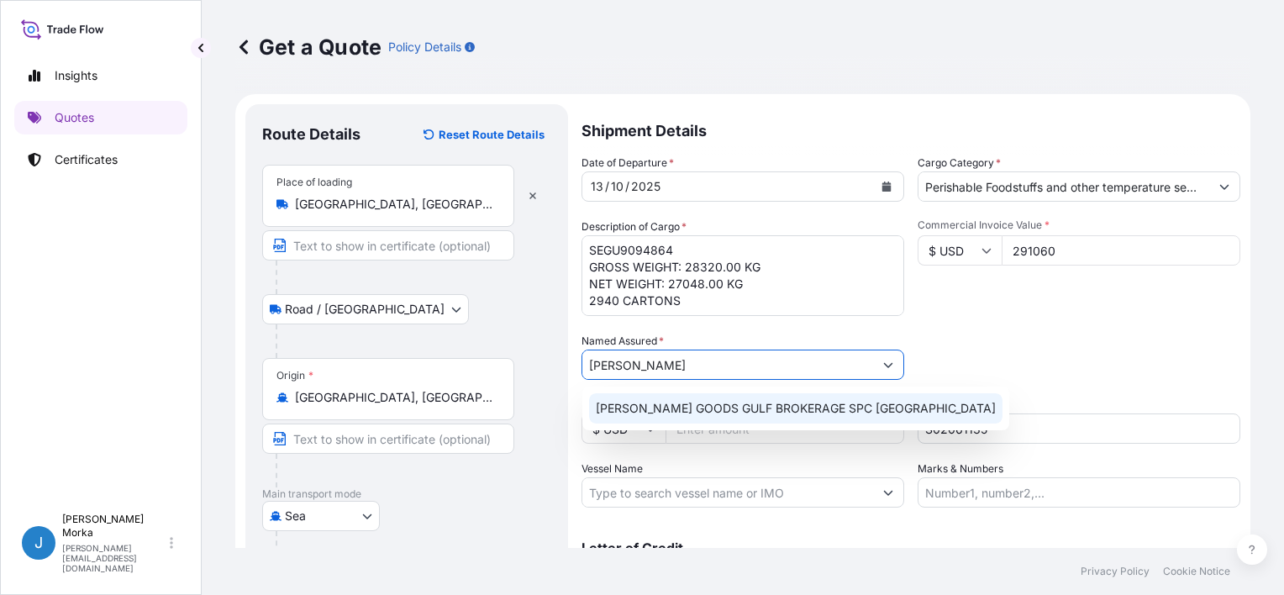
drag, startPoint x: 678, startPoint y: 369, endPoint x: 541, endPoint y: 351, distance: 137.4
click at [541, 351] on form "Route Details Reset Route Details Place of loading [GEOGRAPHIC_DATA], [GEOGRAPH…" at bounding box center [742, 421] width 1015 height 654
click at [681, 407] on span "[PERSON_NAME] GOODS GULF BROKERAGE SPC [GEOGRAPHIC_DATA]" at bounding box center [796, 408] width 400 height 17
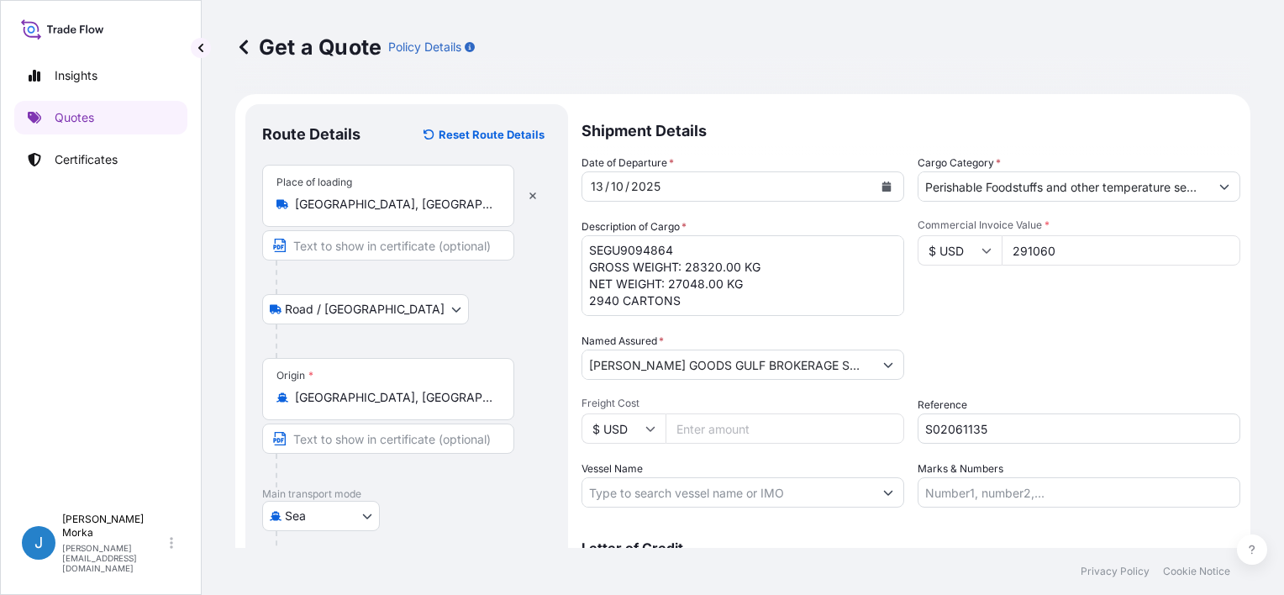
click at [834, 361] on input "[PERSON_NAME] GOODS GULF BROKERAGE SPC [GEOGRAPHIC_DATA]" at bounding box center [728, 365] width 291 height 30
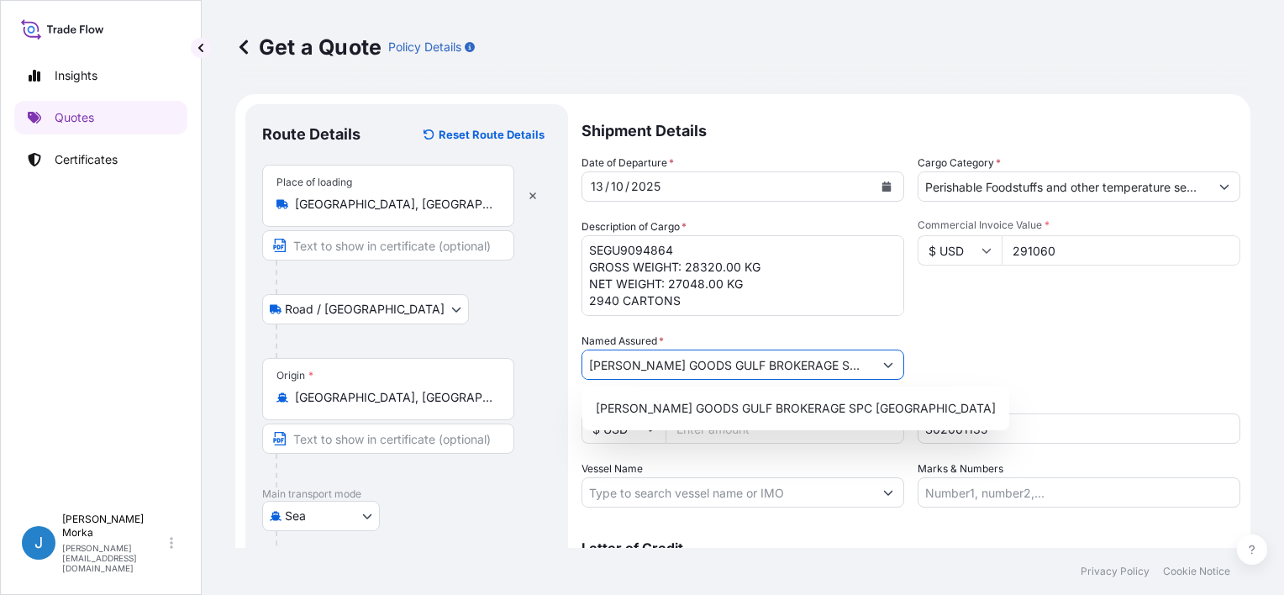
click at [834, 361] on input "[PERSON_NAME] GOODS GULF BROKERAGE SPC [GEOGRAPHIC_DATA]" at bounding box center [728, 365] width 291 height 30
paste input "Madina Foods Trading Co."
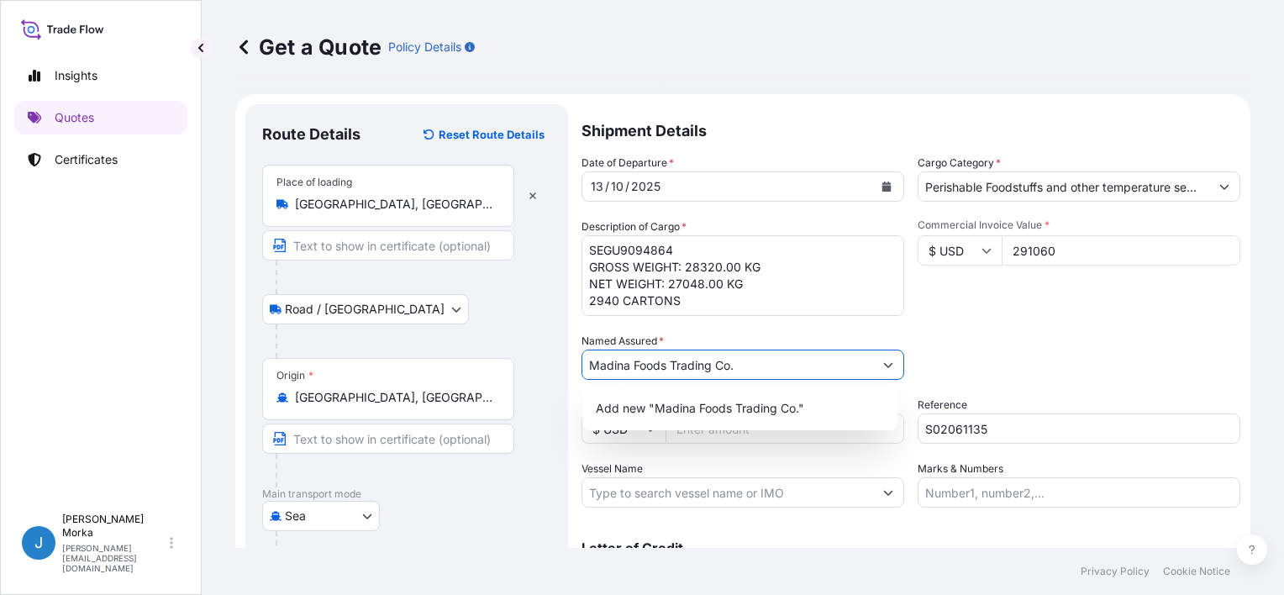
drag, startPoint x: 689, startPoint y: 370, endPoint x: 468, endPoint y: 368, distance: 221.1
click at [468, 368] on form "Route Details Reset Route Details Place of loading [GEOGRAPHIC_DATA], [GEOGRAPH…" at bounding box center [742, 421] width 1015 height 654
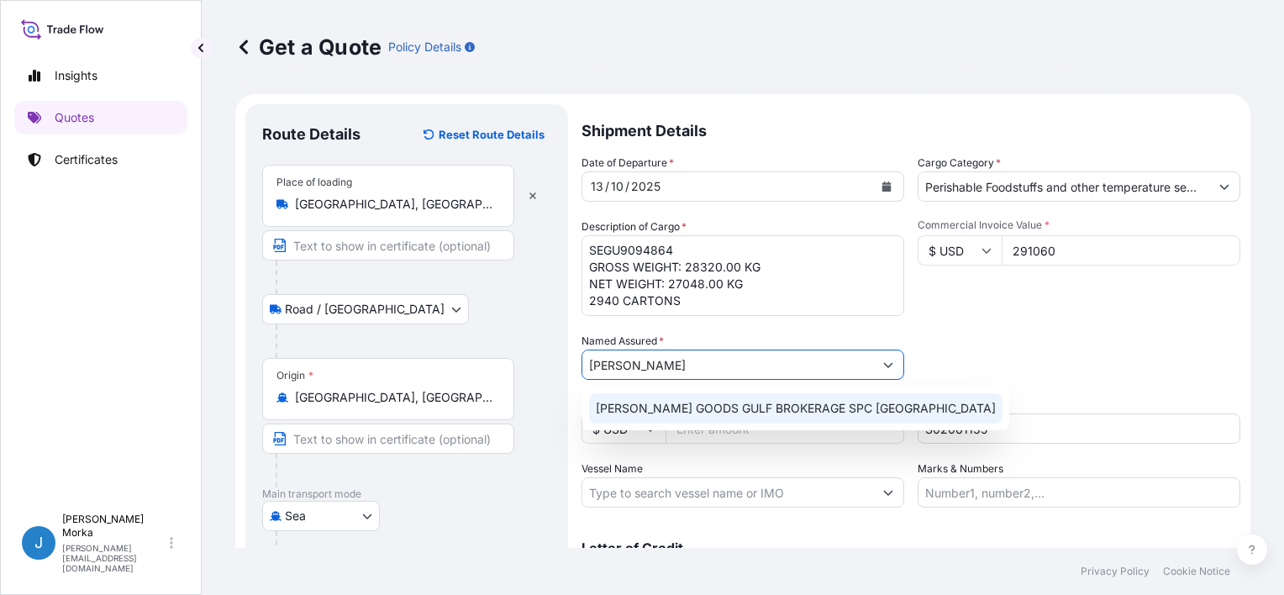
click at [642, 403] on span "[PERSON_NAME] GOODS GULF BROKERAGE SPC [GEOGRAPHIC_DATA]" at bounding box center [796, 408] width 400 height 17
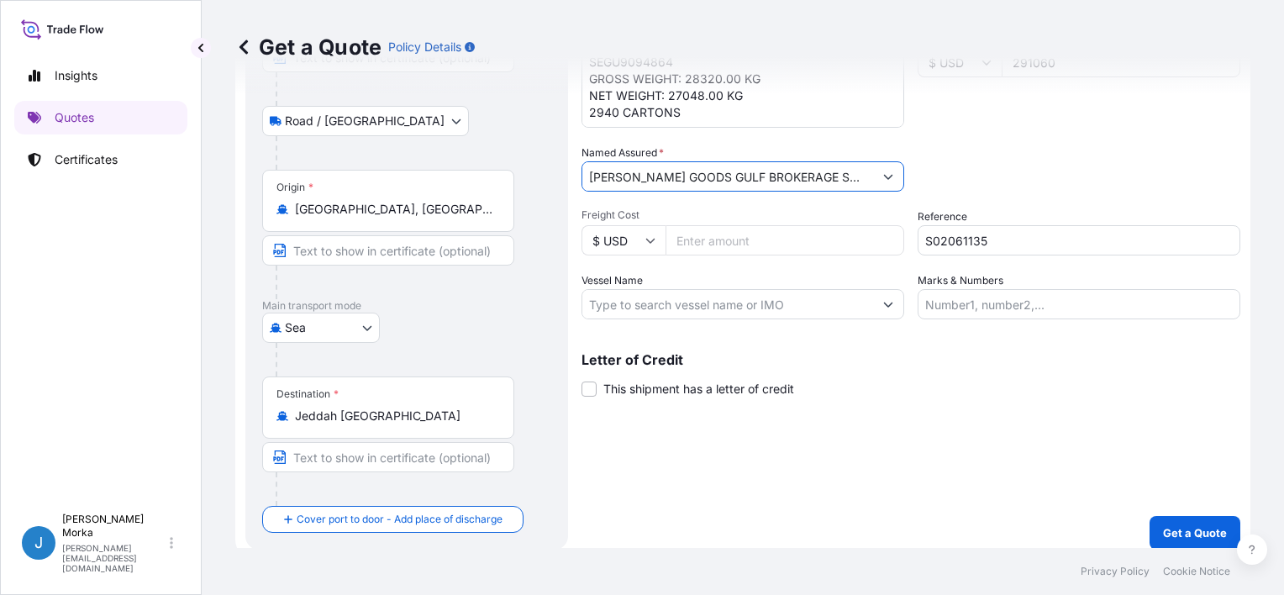
scroll to position [198, 0]
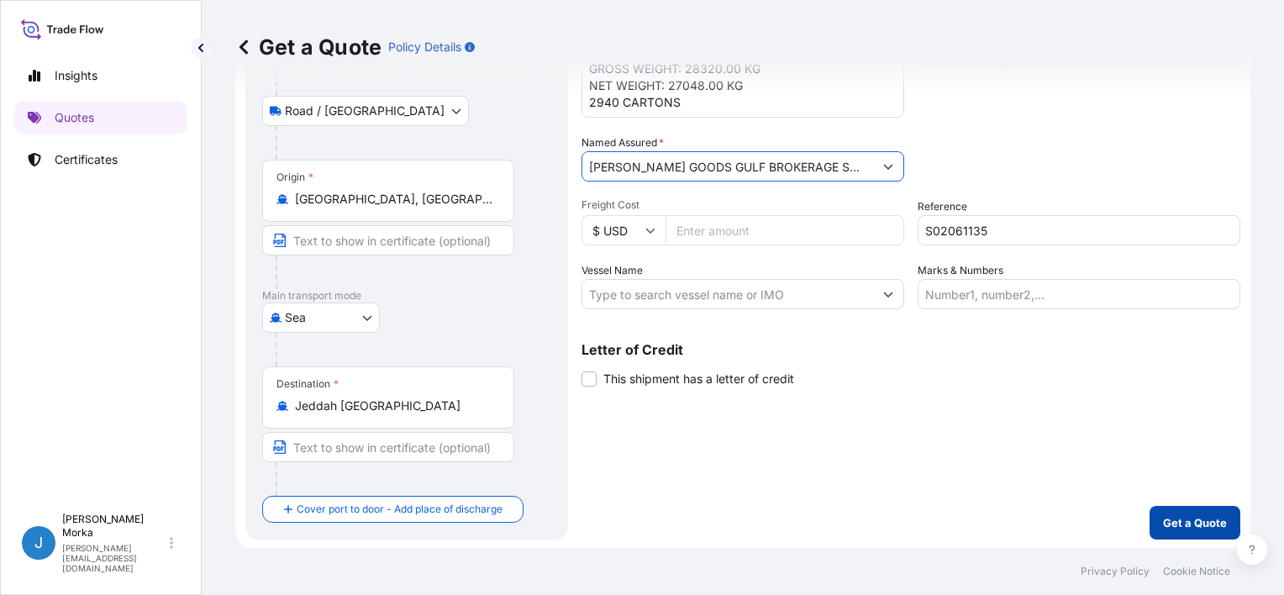
type input "[PERSON_NAME] GOODS GULF BROKERAGE SPC [GEOGRAPHIC_DATA]"
click at [1182, 528] on p "Get a Quote" at bounding box center [1195, 522] width 64 height 17
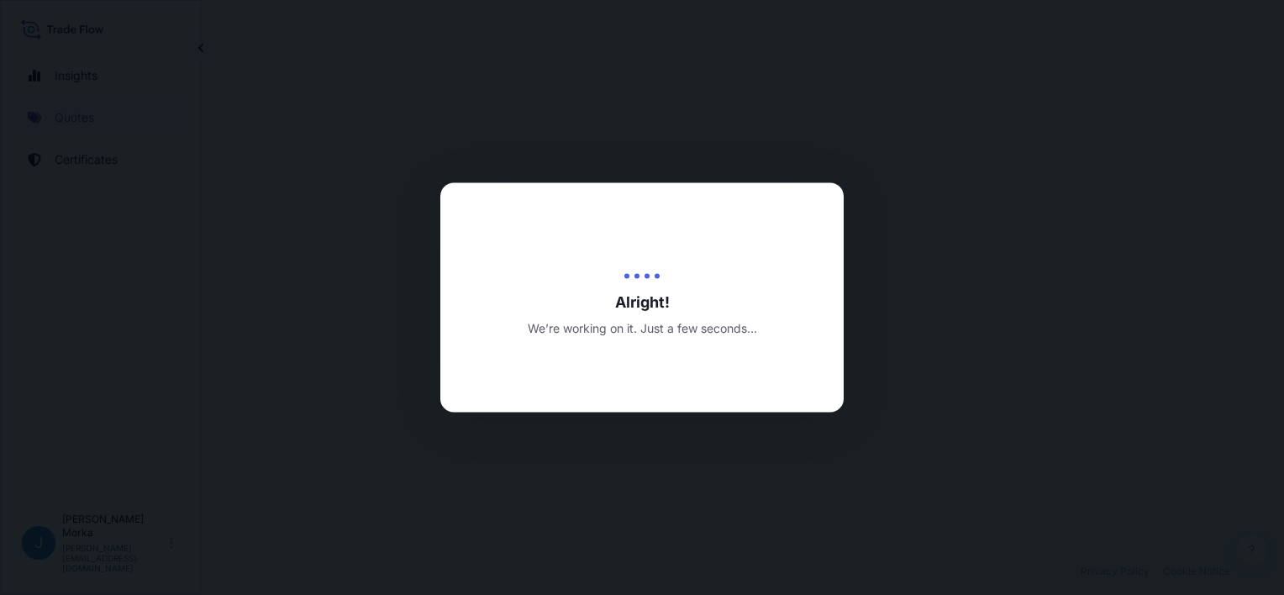
select select "Road / [GEOGRAPHIC_DATA]"
select select "Sea"
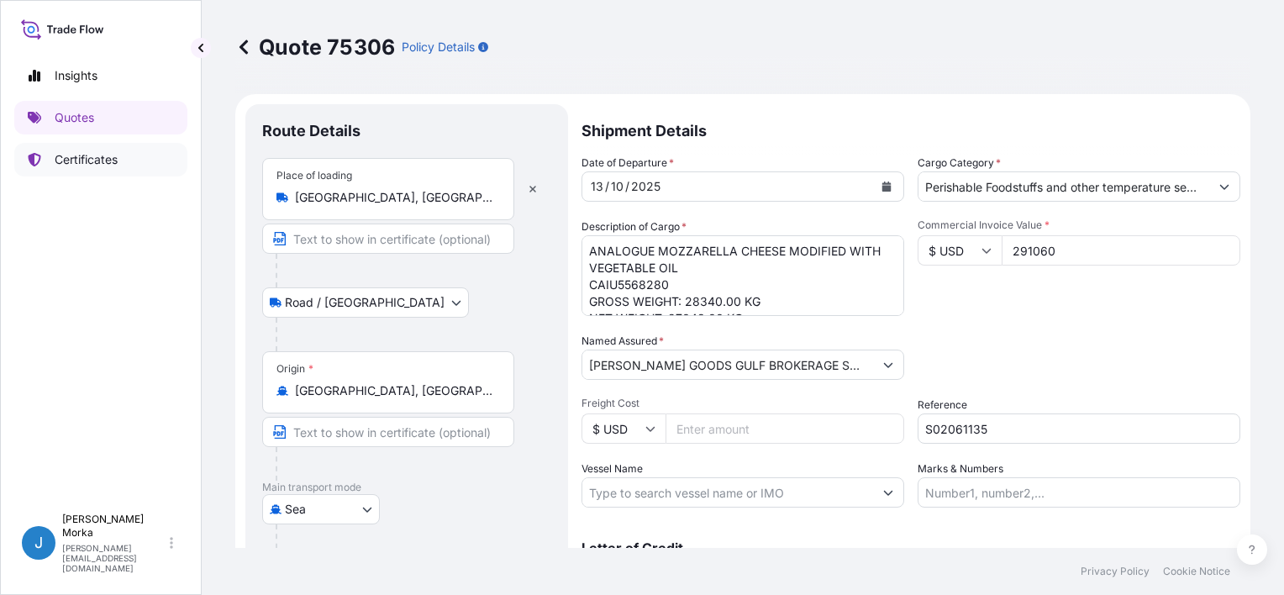
click at [51, 123] on link "Quotes" at bounding box center [100, 118] width 173 height 34
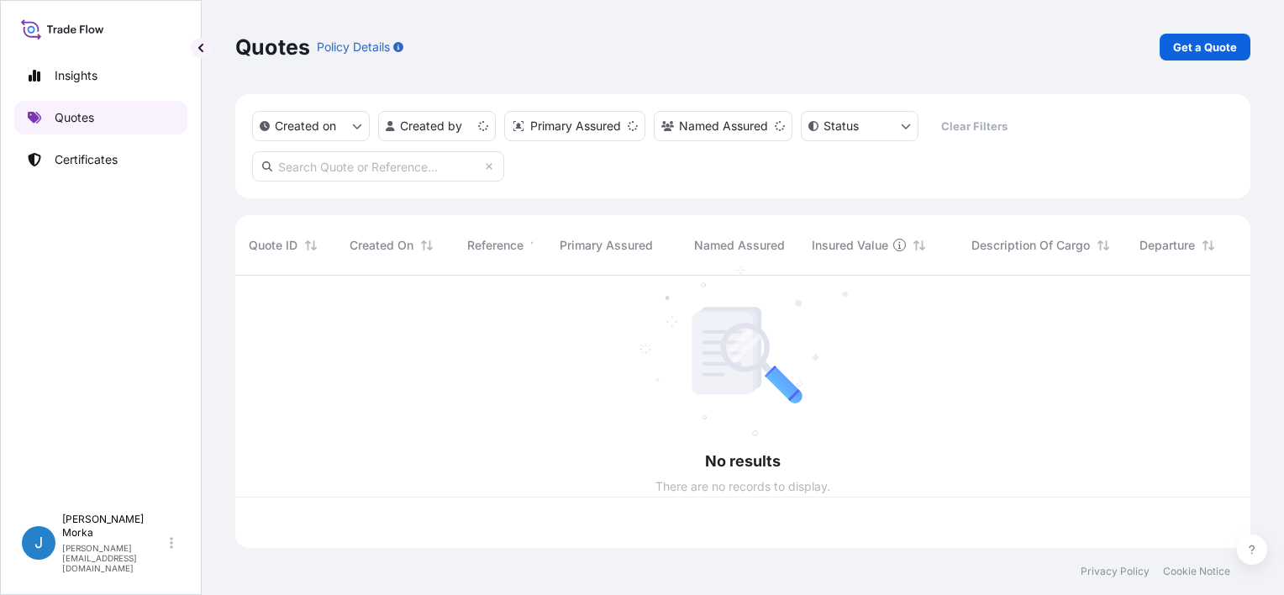
scroll to position [269, 1002]
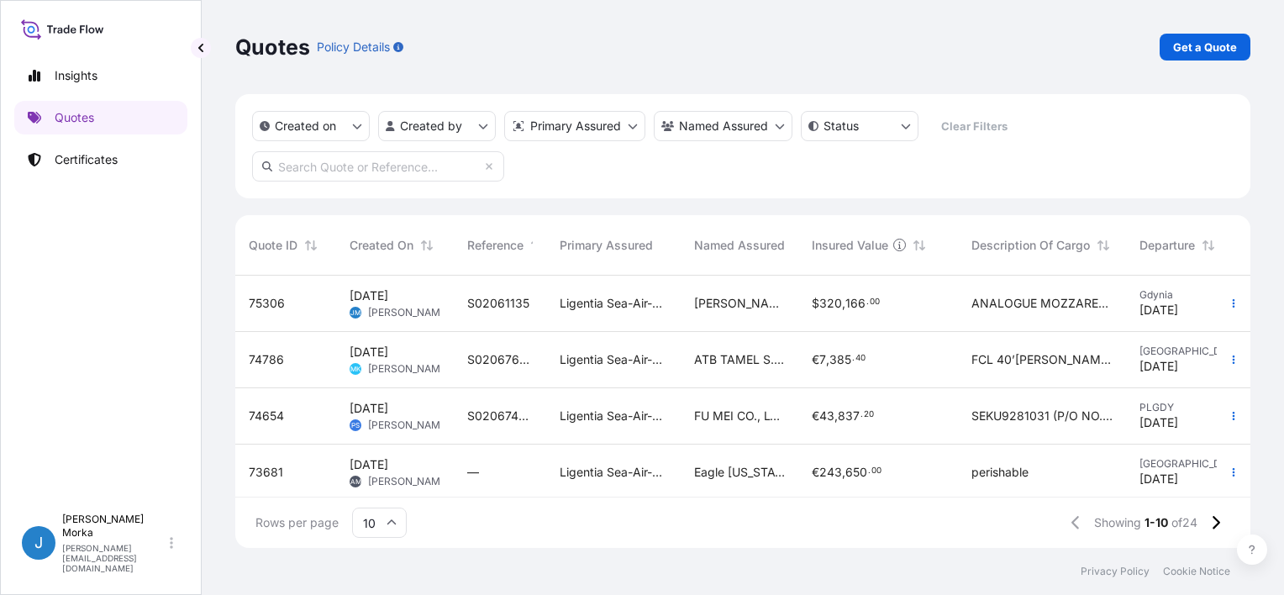
click at [407, 163] on input "text" at bounding box center [378, 166] width 252 height 30
paste input "S02061135"
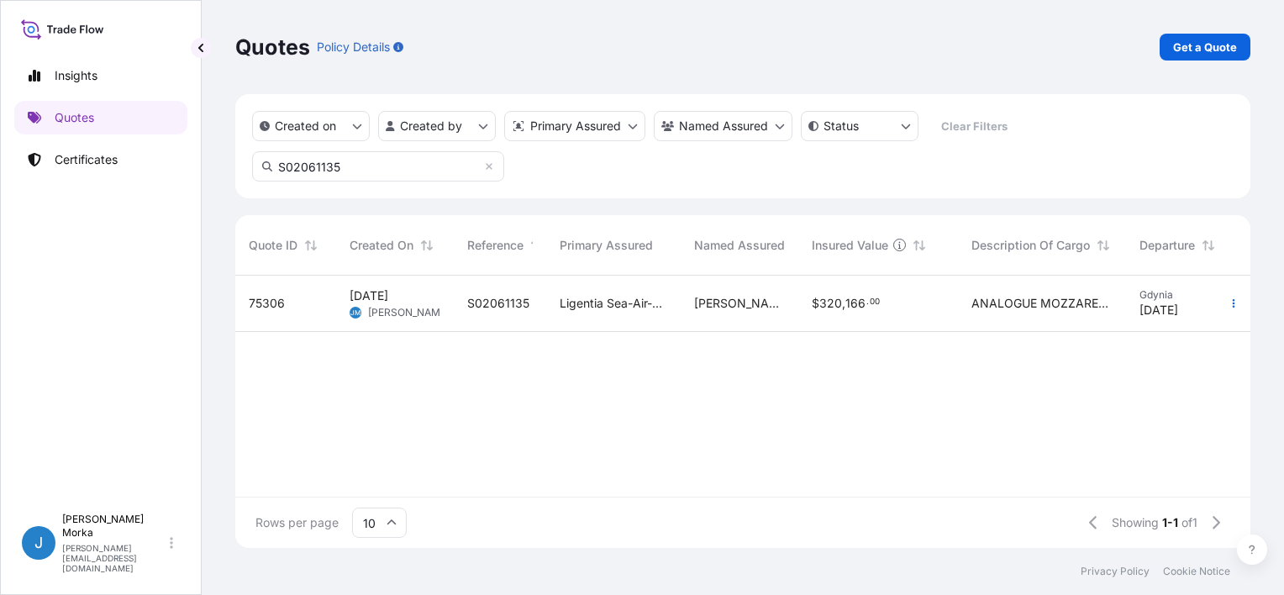
type input "S02061135"
click at [625, 171] on div "Created on Created by Primary Assured Named Assured Status Clear Filters S02061…" at bounding box center [742, 146] width 1015 height 104
